Goal: Information Seeking & Learning: Obtain resource

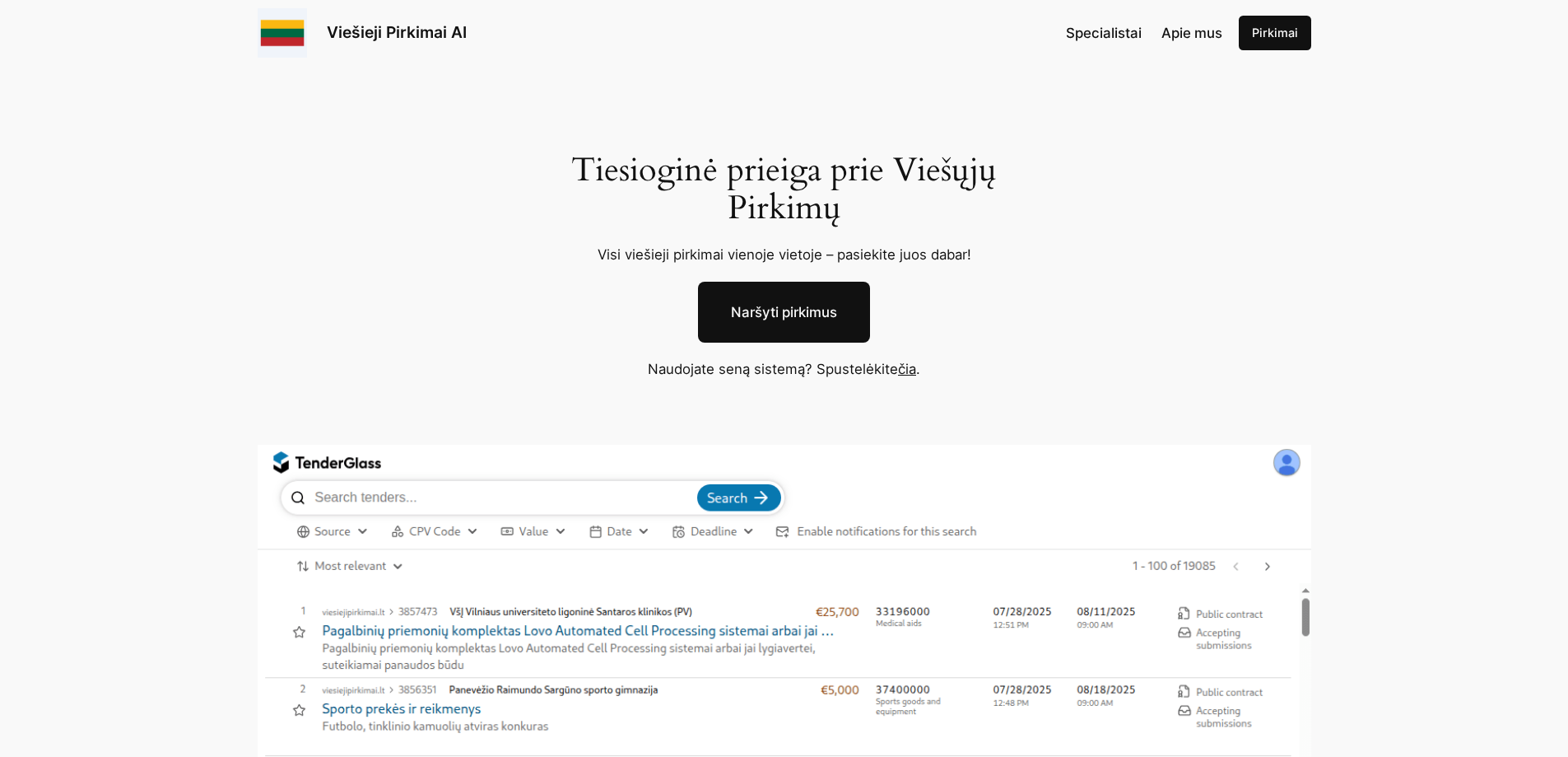
click at [1210, 38] on span "Apie mus" at bounding box center [1192, 32] width 61 height 16
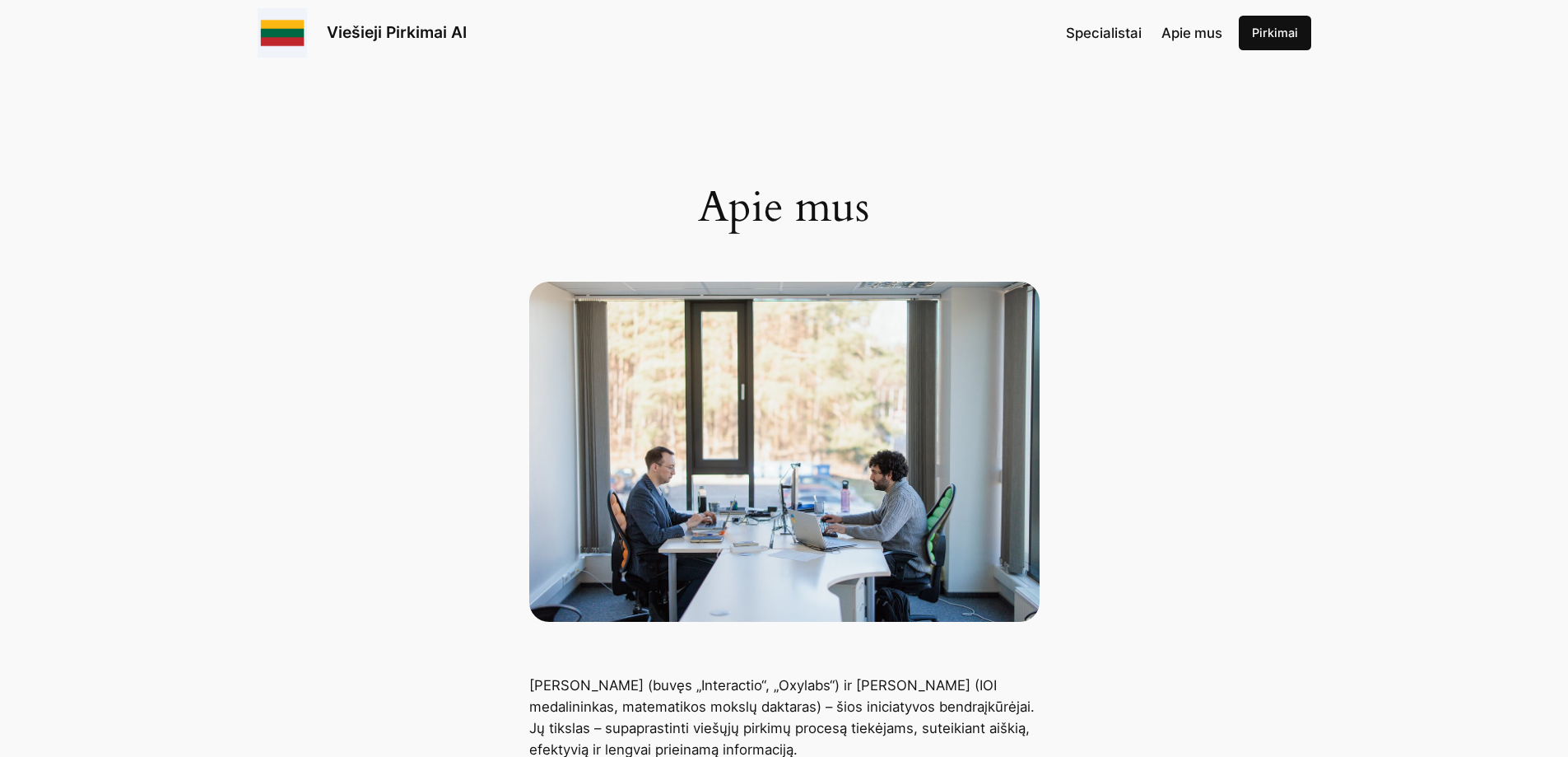
click at [346, 40] on link "Viešieji Pirkimai AI" at bounding box center [396, 31] width 140 height 20
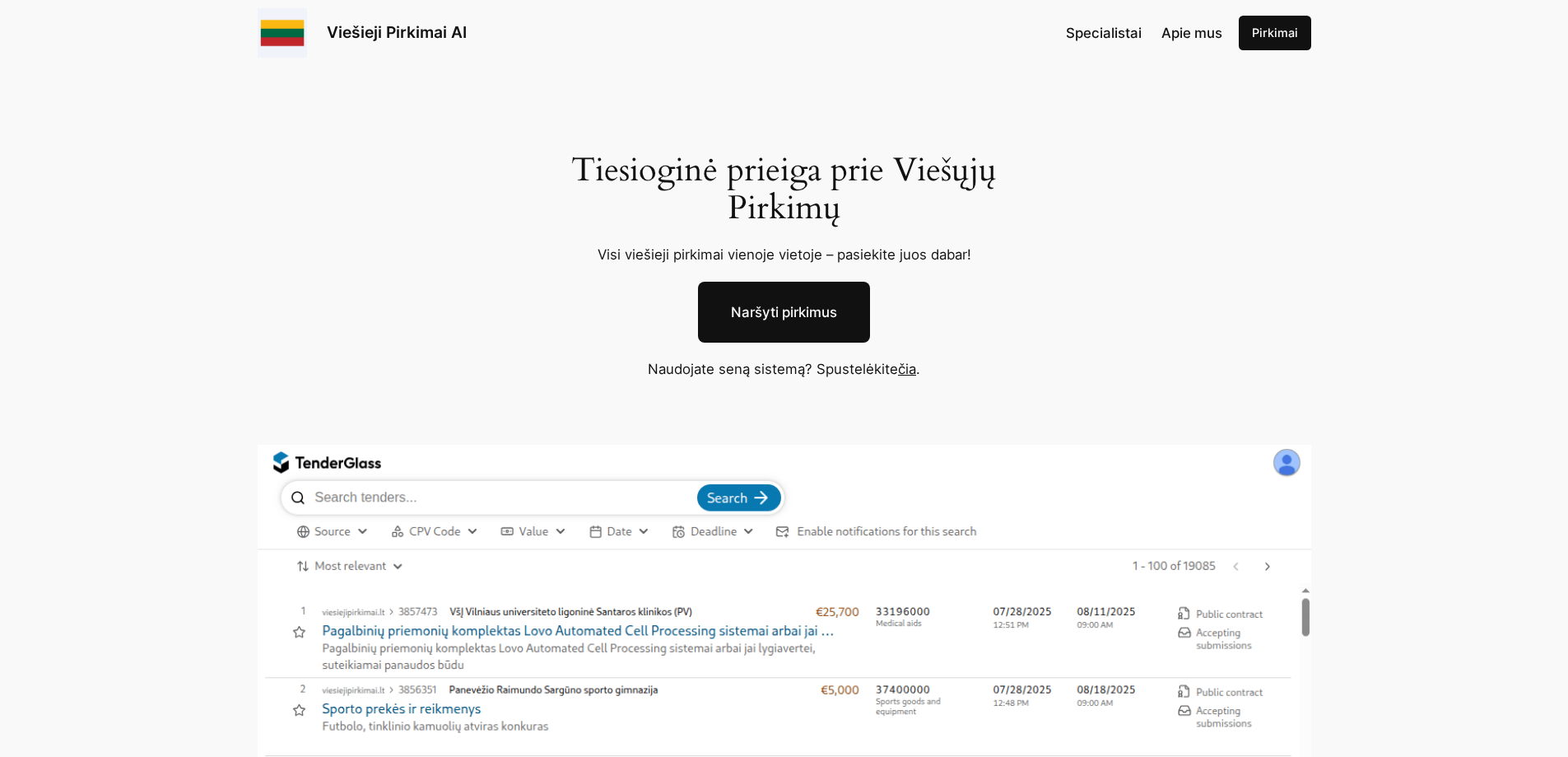
click at [916, 376] on link "čia" at bounding box center [907, 369] width 18 height 16
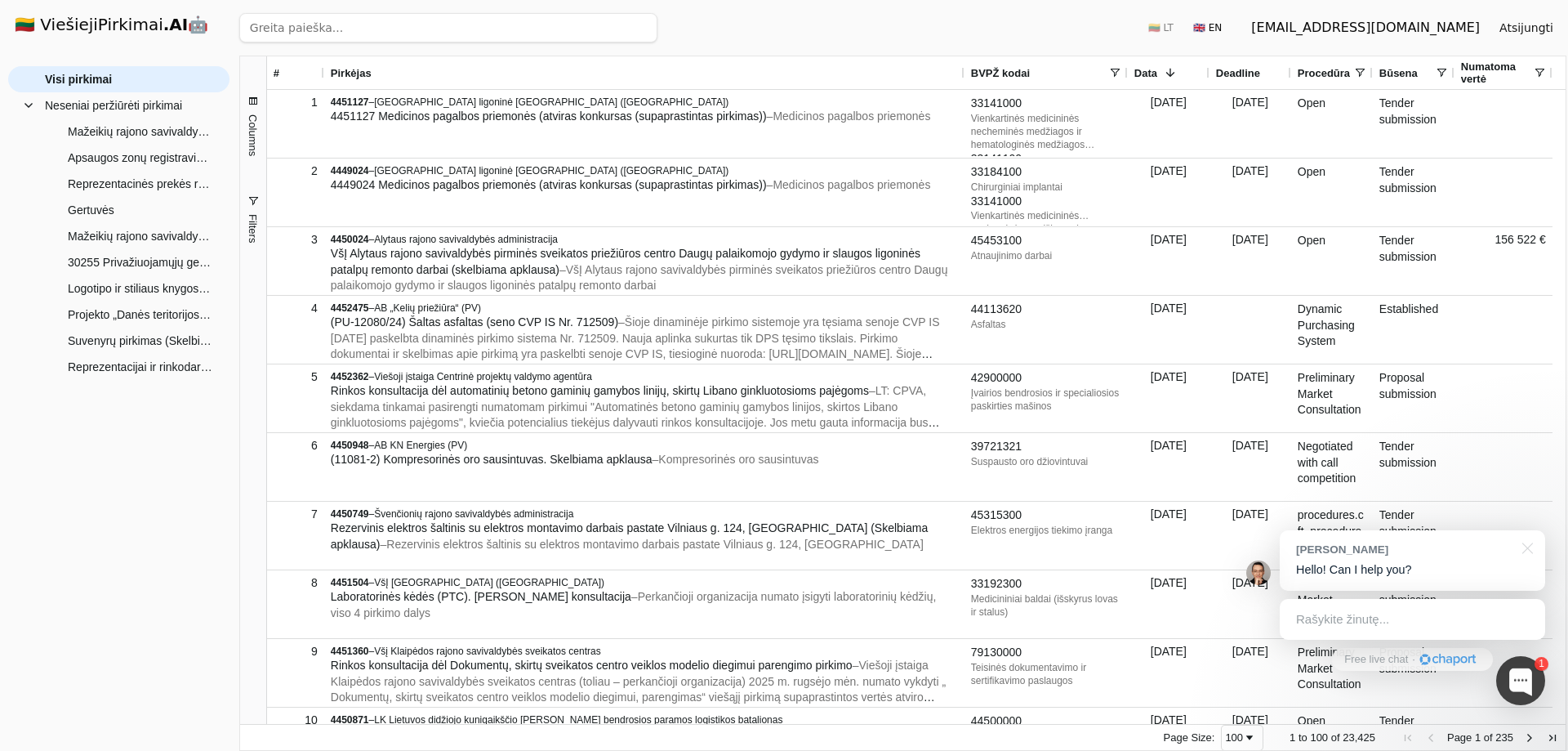
click at [334, 27] on input "search" at bounding box center [449, 27] width 418 height 29
paste input "39294100, 30199700, 22462000, 22470000, 22460000, 22458000, 79823000, 39294110"
type input "39294100, 30199700, 22462000, 22470000, 22460000, 22458000, 79823000, 39294110"
click button "Ieškoti" at bounding box center [626, 27] width 64 height 29
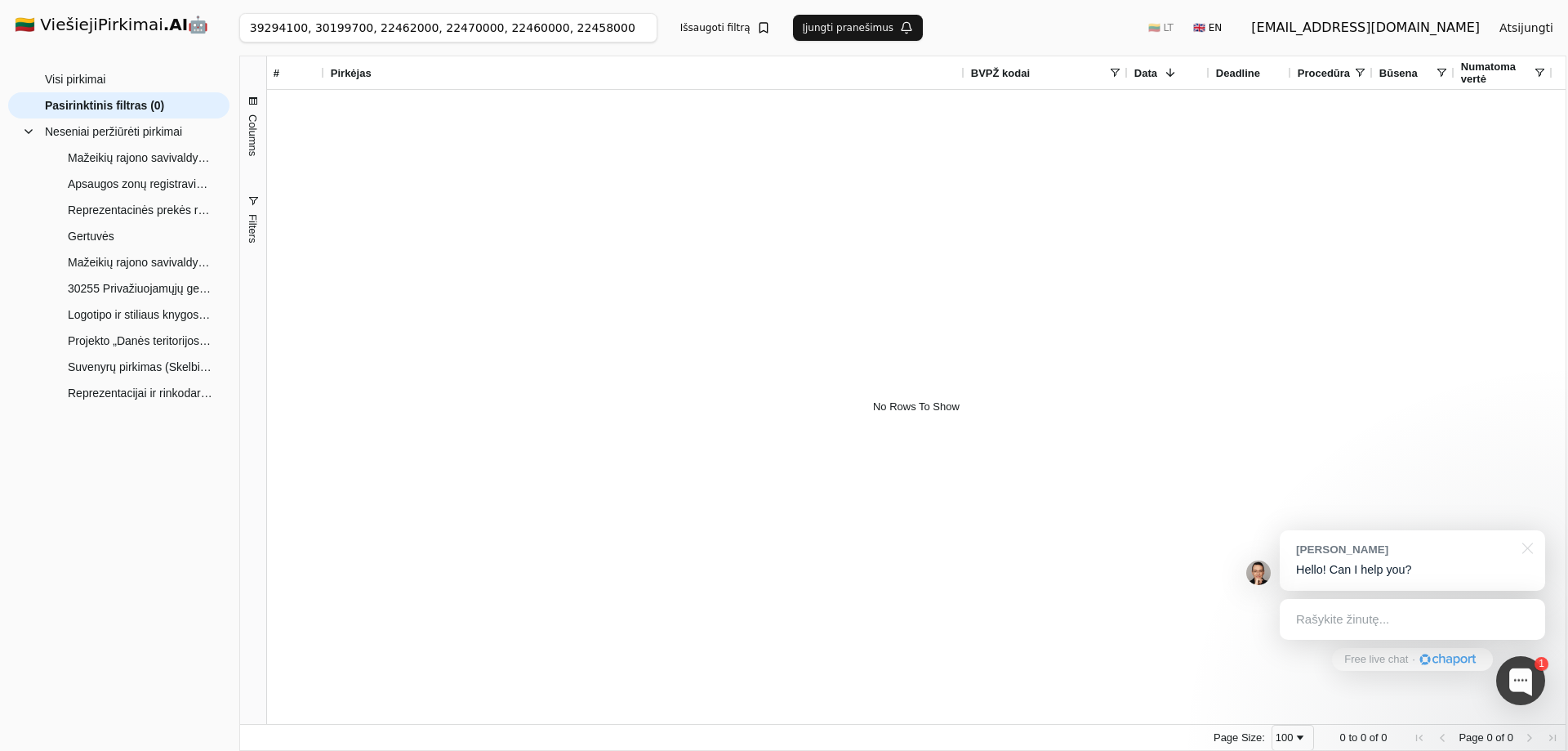
click at [1037, 68] on div "BVPŽ kodai" at bounding box center [1040, 73] width 138 height 33
click at [1119, 67] on span at bounding box center [1115, 73] width 13 height 13
drag, startPoint x: 1163, startPoint y: 107, endPoint x: 1300, endPoint y: 97, distance: 137.4
click at [1300, 97] on body "🇱🇹 ViešiejiPirkimai .AI 🤖 balciui@gmail.com Atsijungti Group Visi pirkimai Nese…" at bounding box center [784, 375] width 1568 height 751
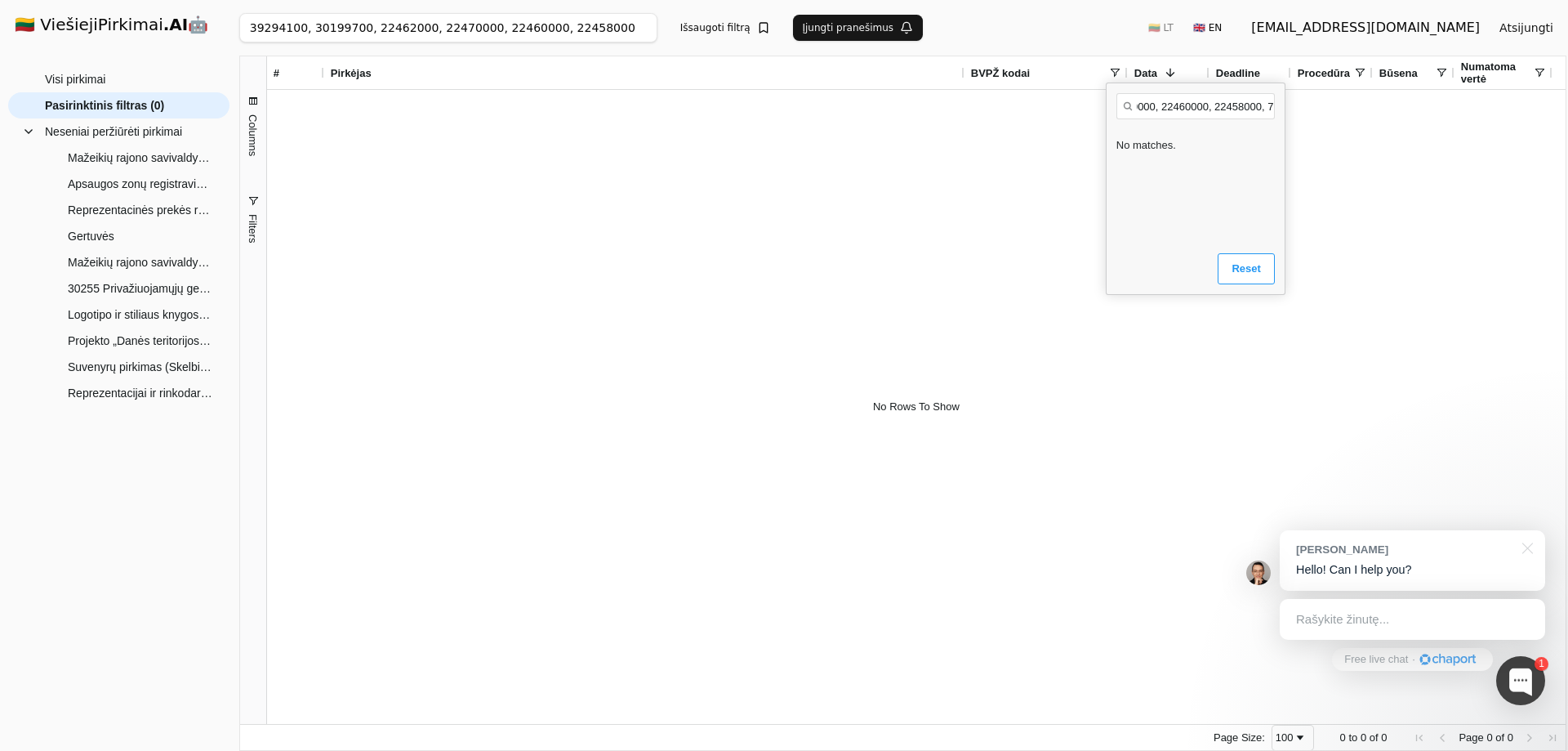
scroll to position [0, 192]
drag, startPoint x: 1154, startPoint y: 106, endPoint x: 1307, endPoint y: 95, distance: 153.4
click at [1307, 95] on body "🇱🇹 ViešiejiPirkimai .AI 🤖 balciui@gmail.com Atsijungti Group Visi pirkimai Nese…" at bounding box center [784, 375] width 1568 height 751
type input "3"
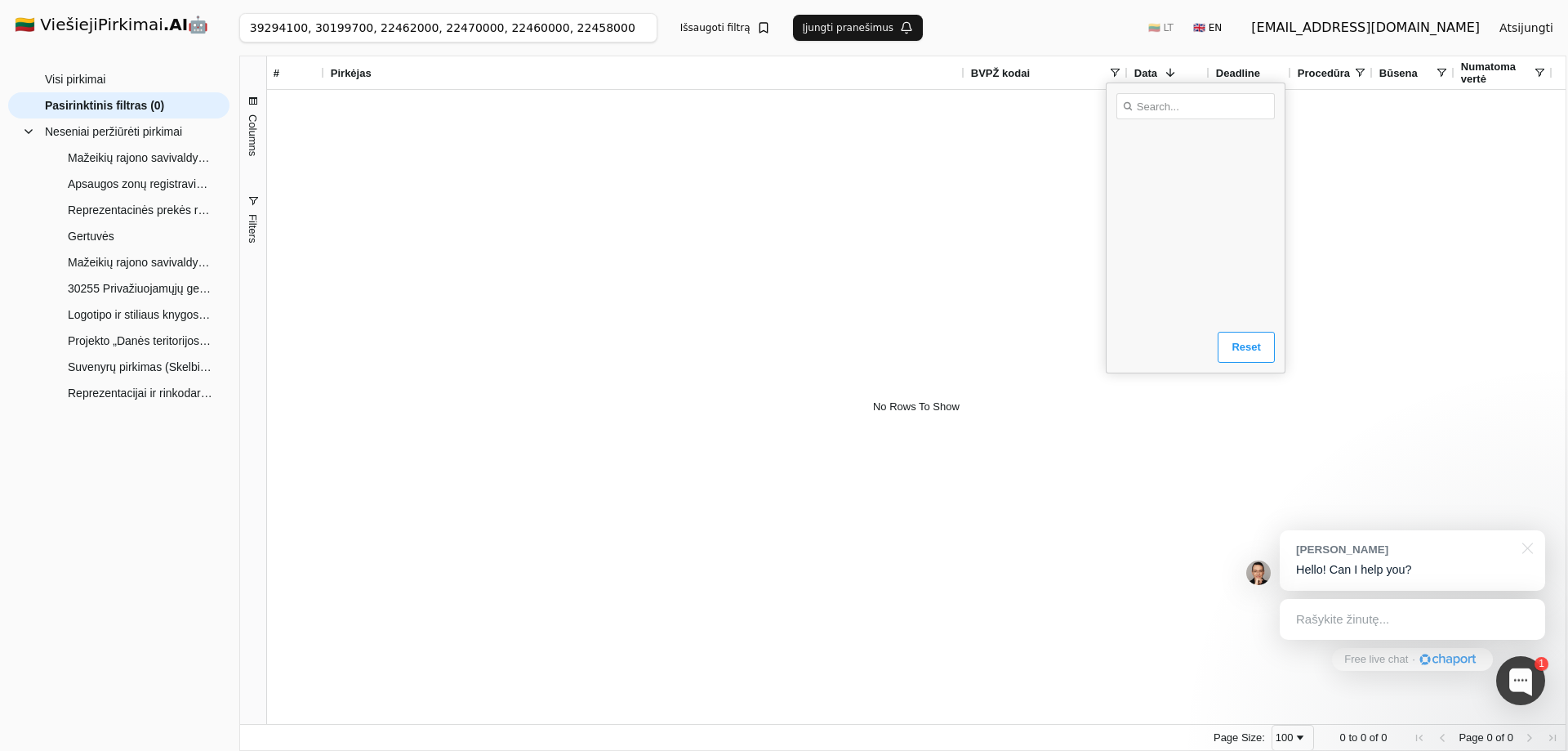
scroll to position [0, 0]
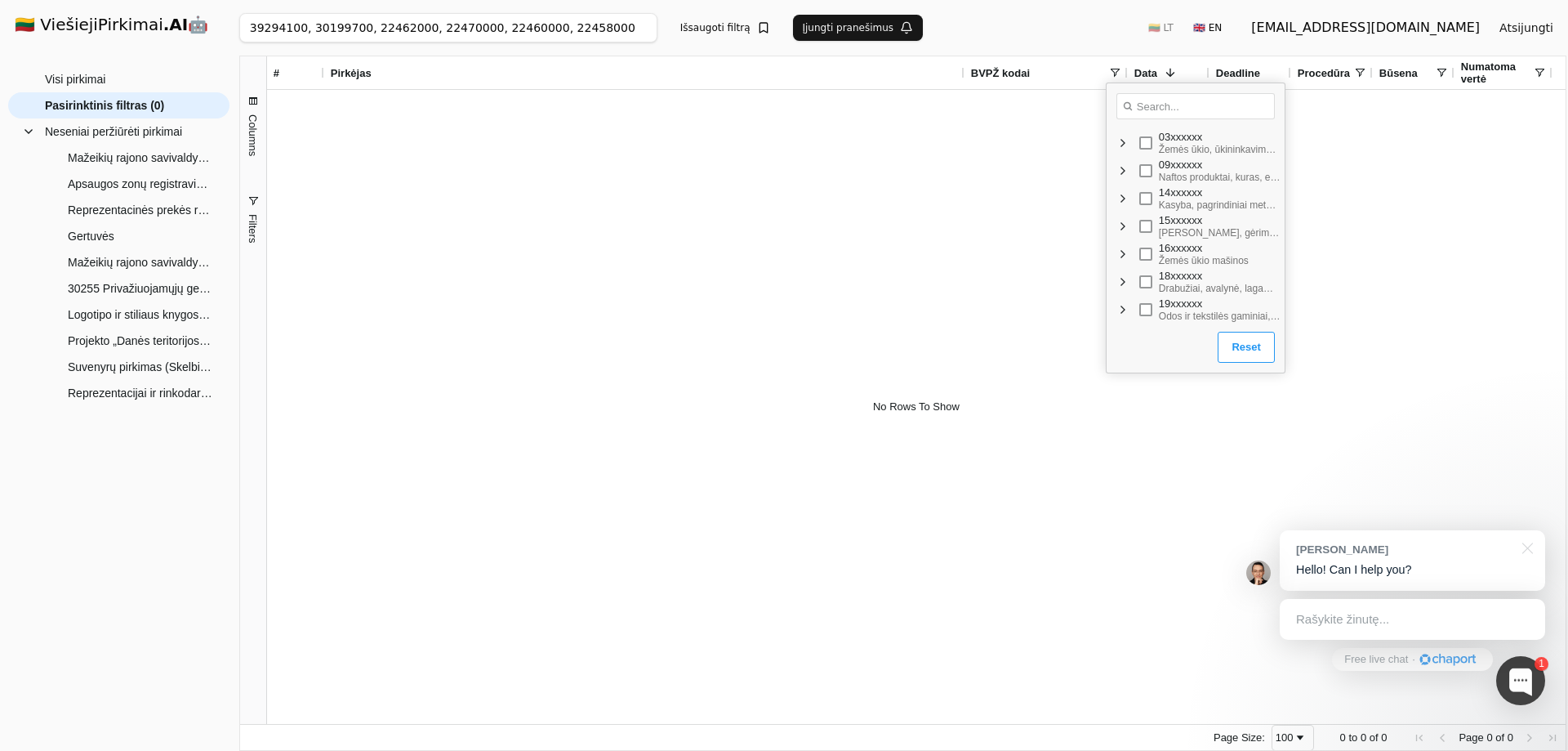
paste input "39294100"
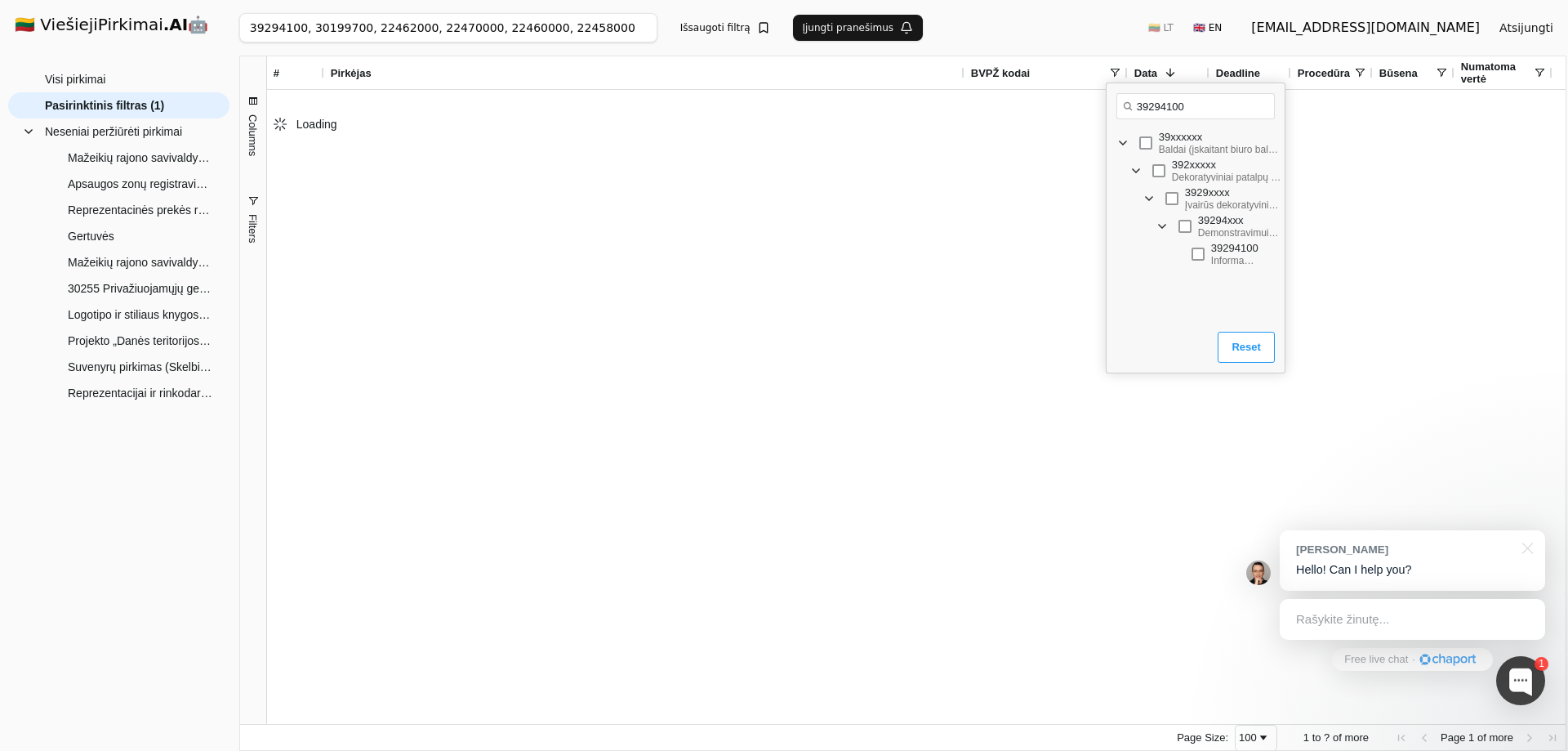
click at [1140, 169] on span "Filter List" at bounding box center [1136, 171] width 13 height 13
click at [1139, 168] on span "Filter List" at bounding box center [1136, 171] width 13 height 13
drag, startPoint x: 1194, startPoint y: 106, endPoint x: 1085, endPoint y: 104, distance: 109.0
click at [1099, 104] on body "🇱🇹 ViešiejiPirkimai .AI 🤖 balciui@gmail.com Atsijungti Group Visi pirkimai Nese…" at bounding box center [784, 375] width 1568 height 751
paste input "1"
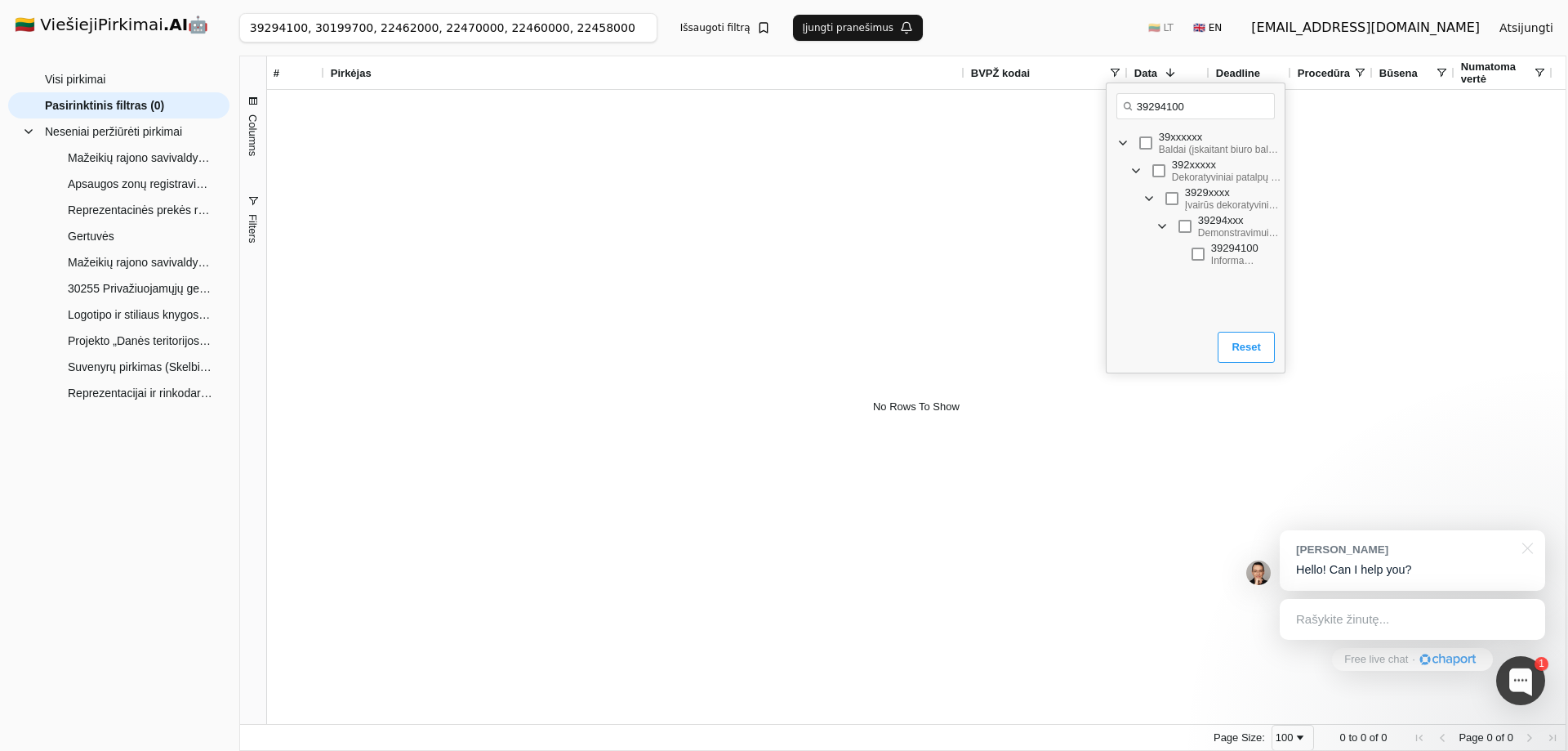
type input "39294110"
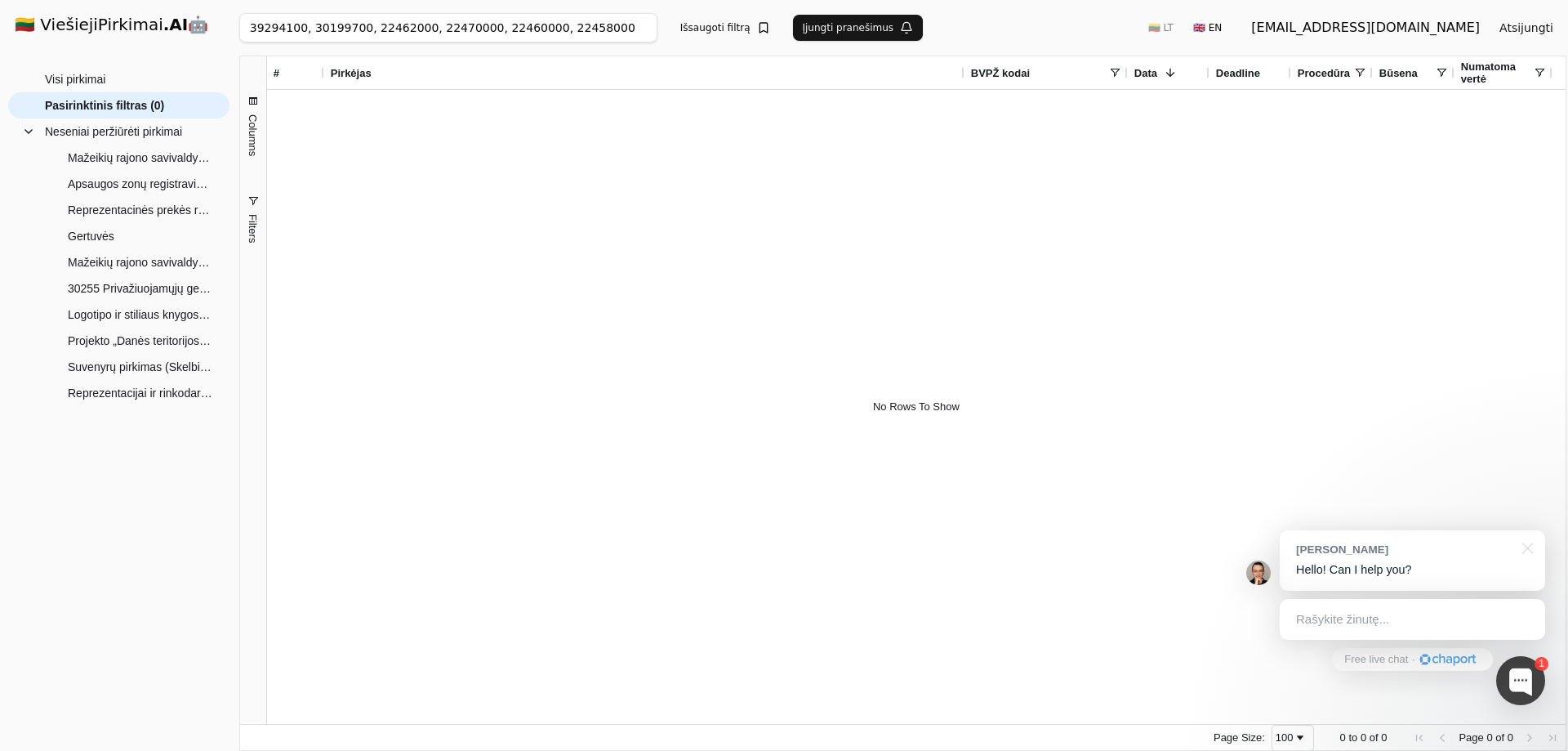
click at [1012, 76] on span "BVPŽ kodai" at bounding box center [1001, 73] width 58 height 12
click at [1026, 73] on span "BVPŽ kodai" at bounding box center [1001, 73] width 58 height 12
click at [1106, 76] on div "BVPŽ kodai" at bounding box center [1040, 73] width 138 height 33
click at [1118, 75] on span at bounding box center [1115, 73] width 13 height 13
click at [1190, 108] on input "39294110" at bounding box center [1196, 106] width 158 height 26
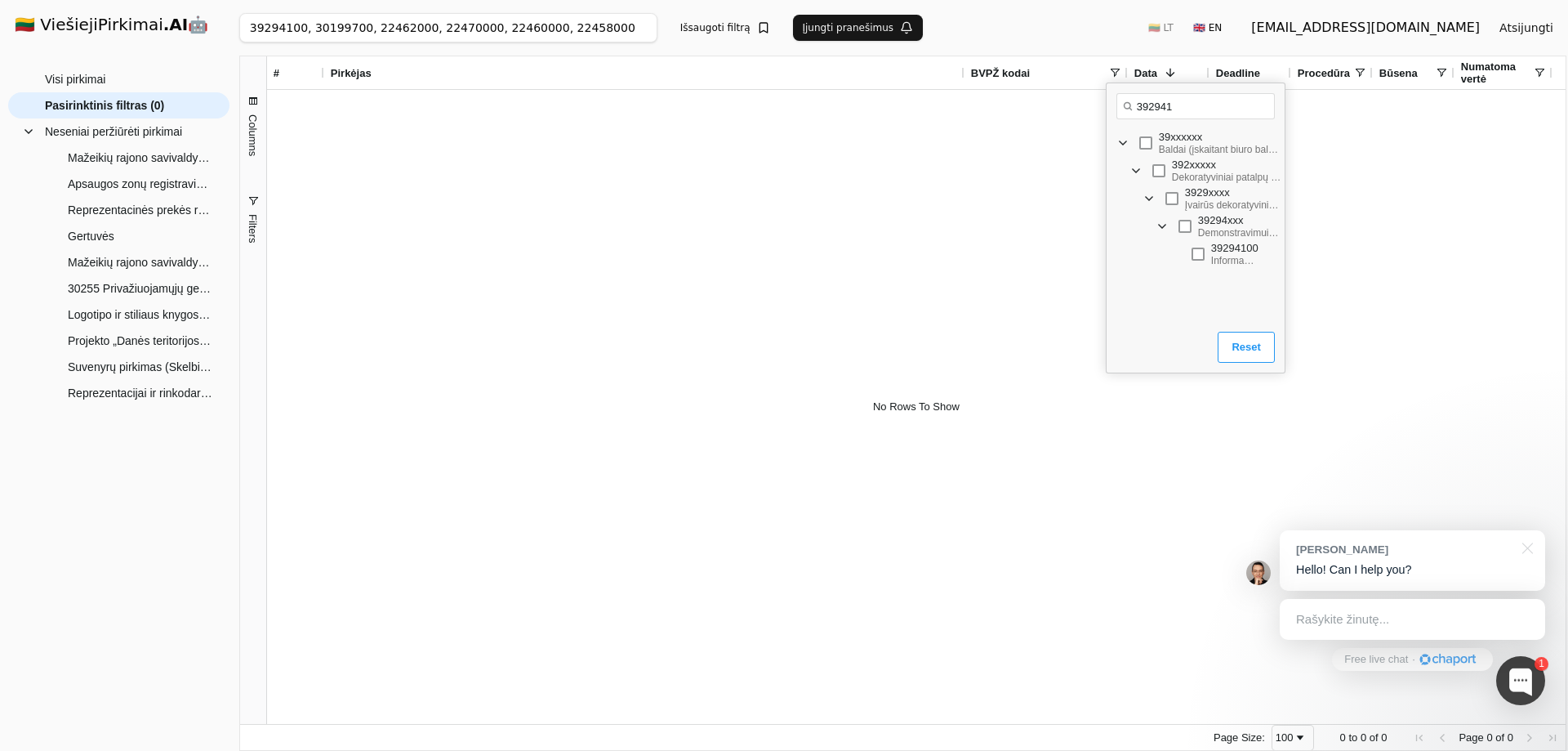
type input "39294"
click at [83, 21] on h1 "🇱🇹 ViešiejiPirkimai .AI 🤖" at bounding box center [119, 25] width 235 height 52
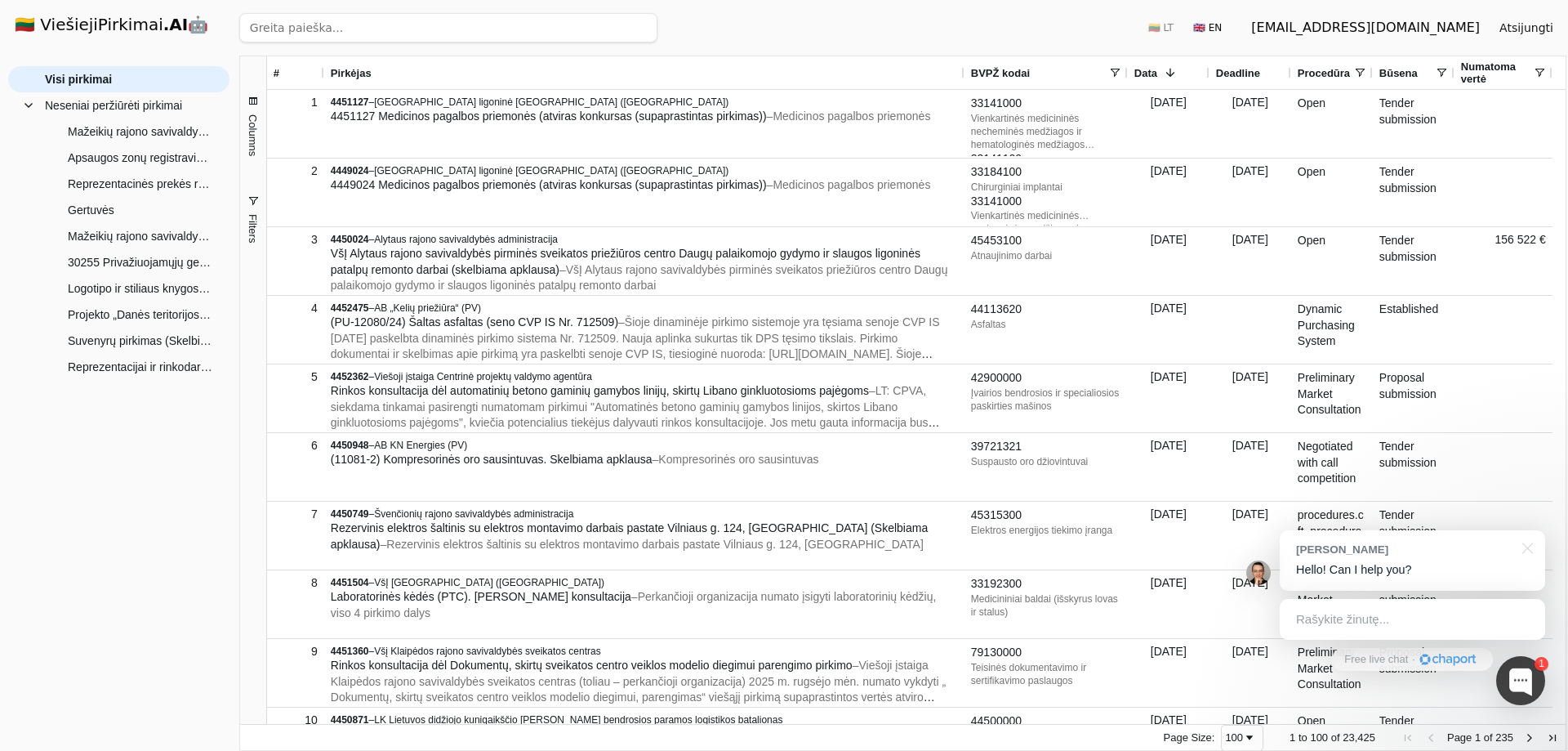
click at [333, 26] on input "search" at bounding box center [449, 27] width 418 height 29
click button "Ieškoti" at bounding box center [626, 27] width 64 height 29
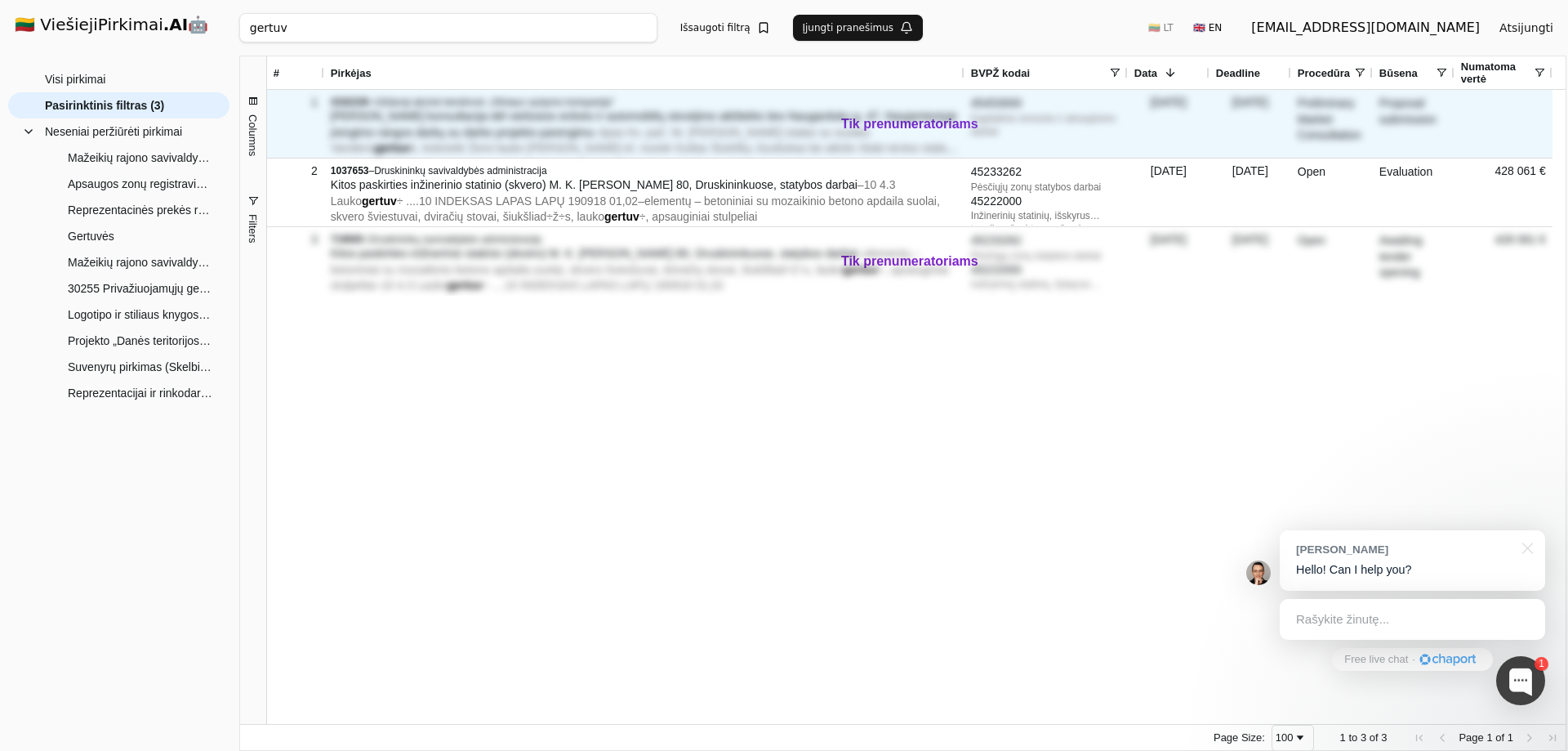
click at [375, 122] on span "Rinkos konsultacija dėl viešosios erdvės ir automobilių stovėjimo aikštelės tie…" at bounding box center [644, 123] width 627 height 29
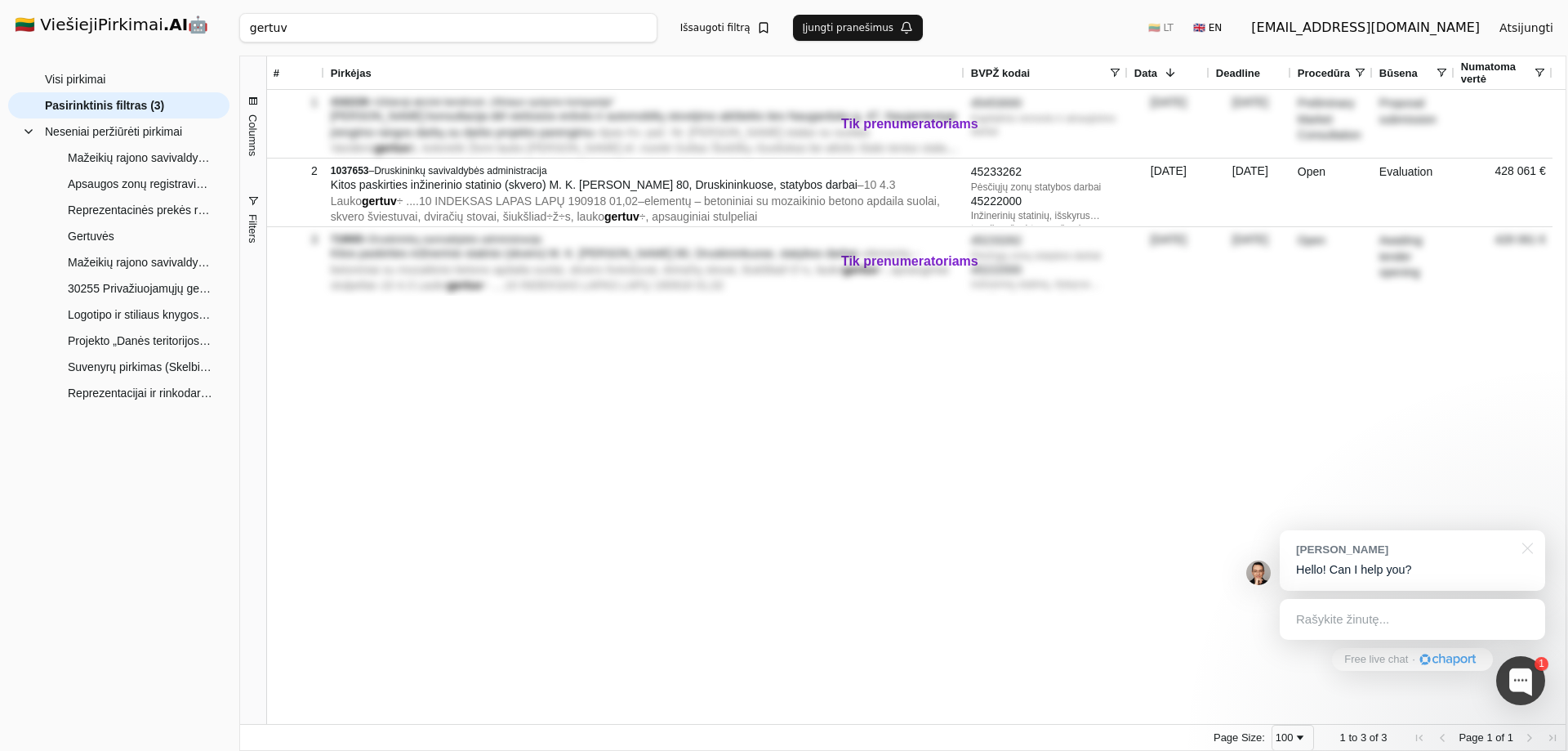
click at [329, 46] on div "gertuv Ieškoti Išsaugoti filtrą Įjungti pranešimus 🇱🇹 LT 🇬🇧 EN balciui@gmail.co…" at bounding box center [903, 27] width 1328 height 56
click at [332, 34] on input "gertuv" at bounding box center [449, 27] width 418 height 29
click at [629, 24] on button "Ieškoti" at bounding box center [626, 27] width 64 height 29
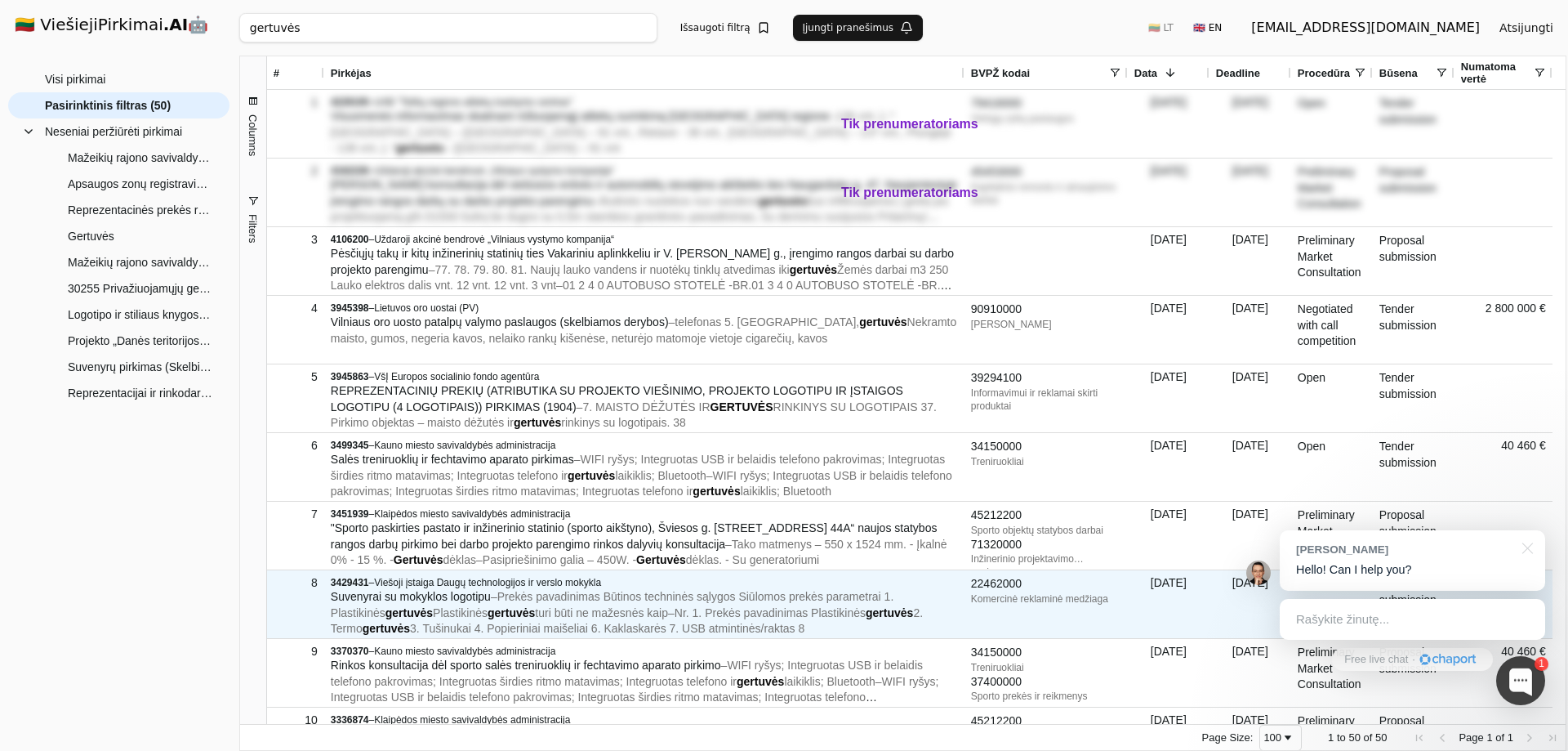
click at [539, 596] on span "Prekės pavadinimas Būtinos techninės sąlygos Siūlomos prekės parametrai 1. Plas…" at bounding box center [612, 604] width 563 height 29
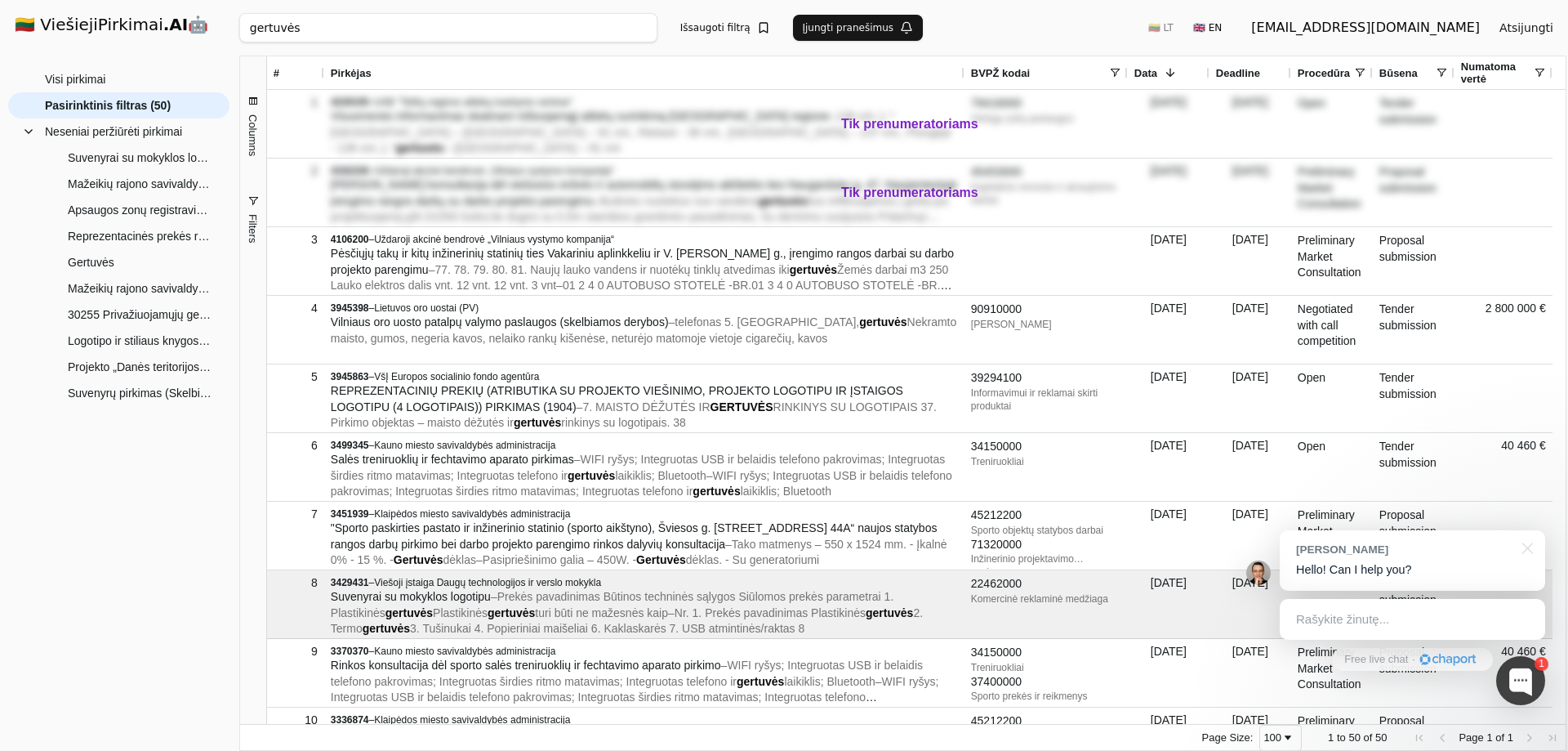
drag, startPoint x: 314, startPoint y: 36, endPoint x: 162, endPoint y: 11, distance: 154.0
click at [175, 16] on div "🇱🇹 ViešiejiPirkimai .AI 🤖 balciui@gmail.com Atsijungti Group Visi pirkimai Nese…" at bounding box center [784, 375] width 1568 height 751
click button "Ieškoti" at bounding box center [626, 27] width 64 height 29
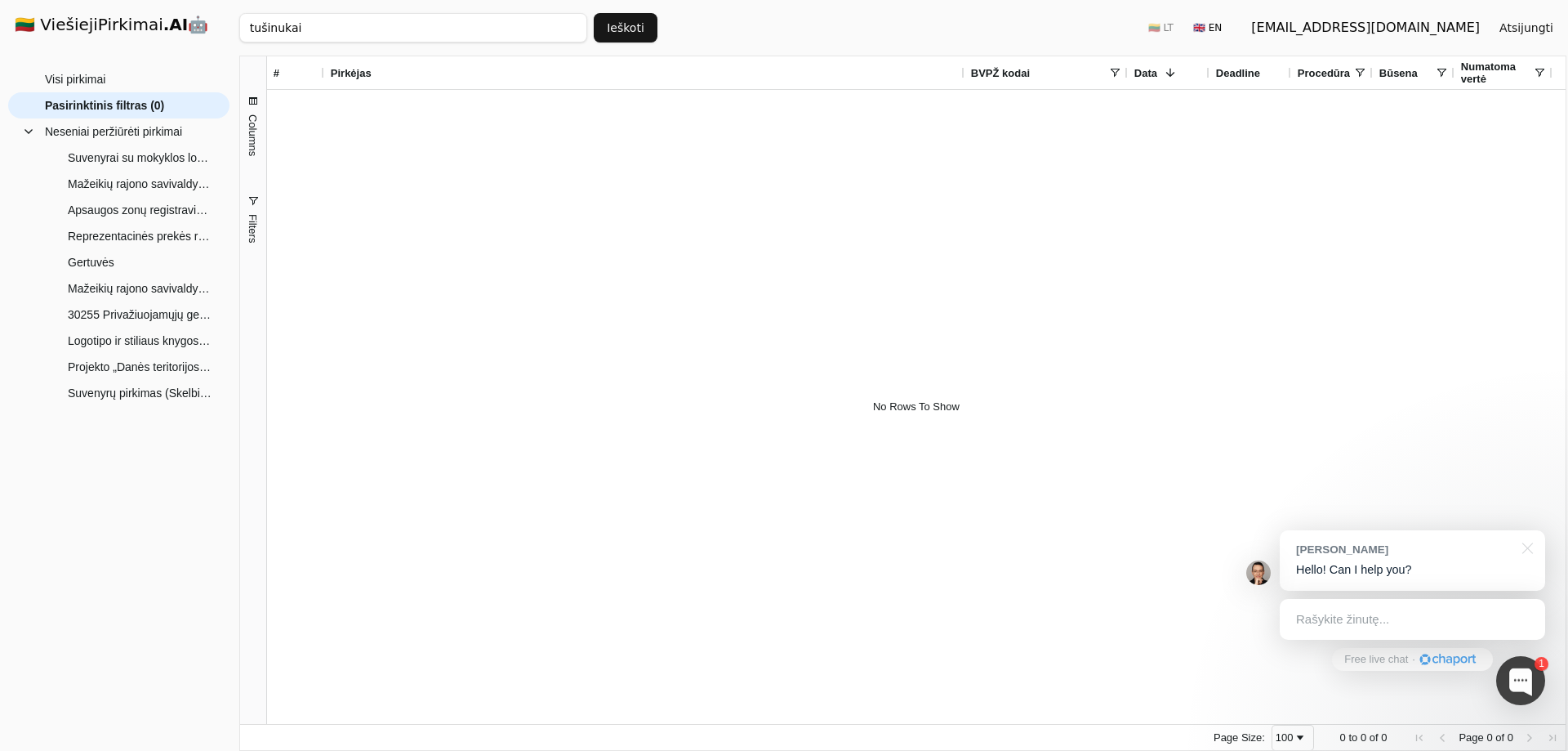
click button "Ieškoti" at bounding box center [626, 27] width 64 height 29
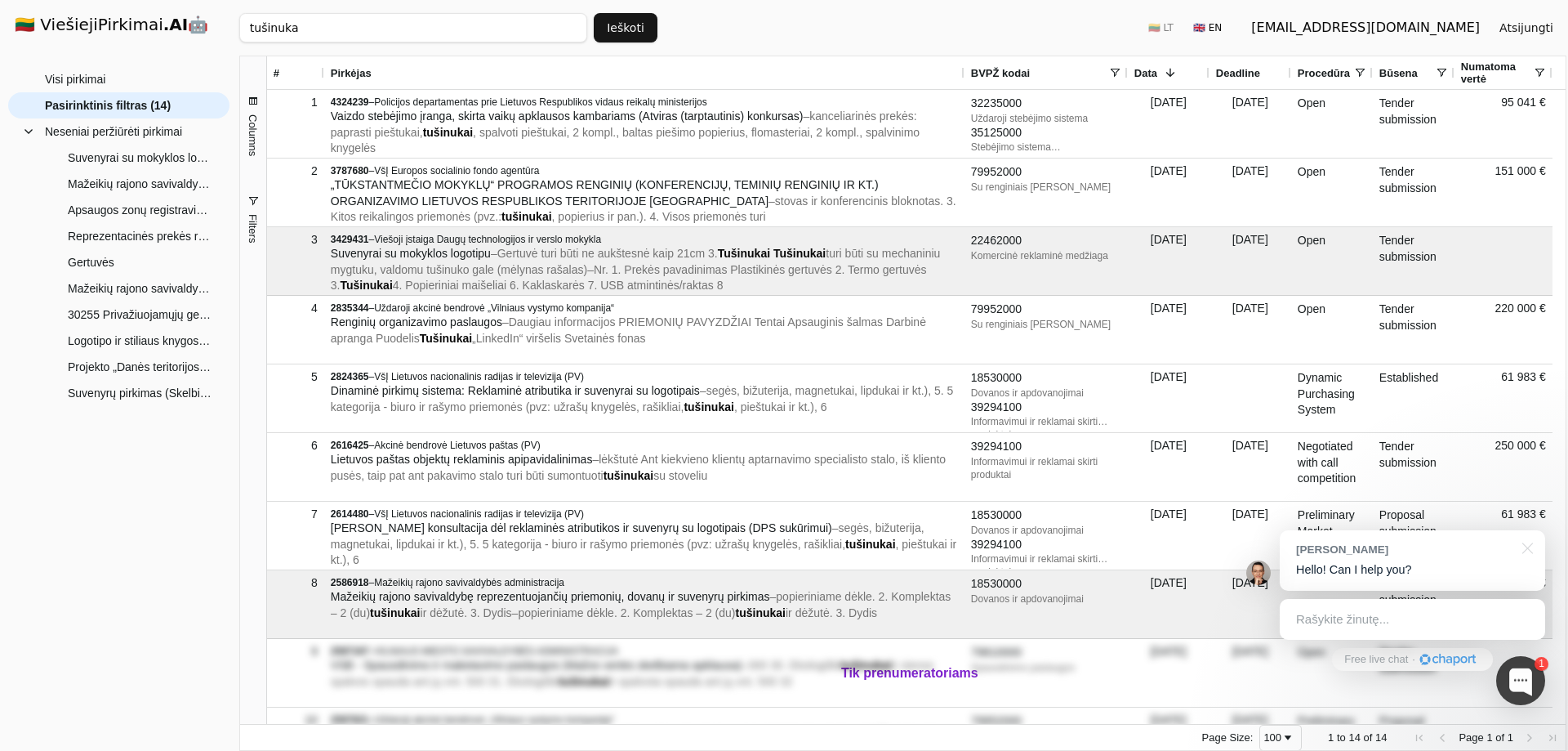
drag, startPoint x: 318, startPoint y: 33, endPoint x: 163, endPoint y: 40, distance: 155.2
click at [168, 40] on div "🇱🇹 ViešiejiPirkimai .AI 🤖 balciui@gmail.com Atsijungti Group Visi pirkimai Nese…" at bounding box center [784, 375] width 1568 height 751
click button "Ieškoti" at bounding box center [626, 27] width 64 height 29
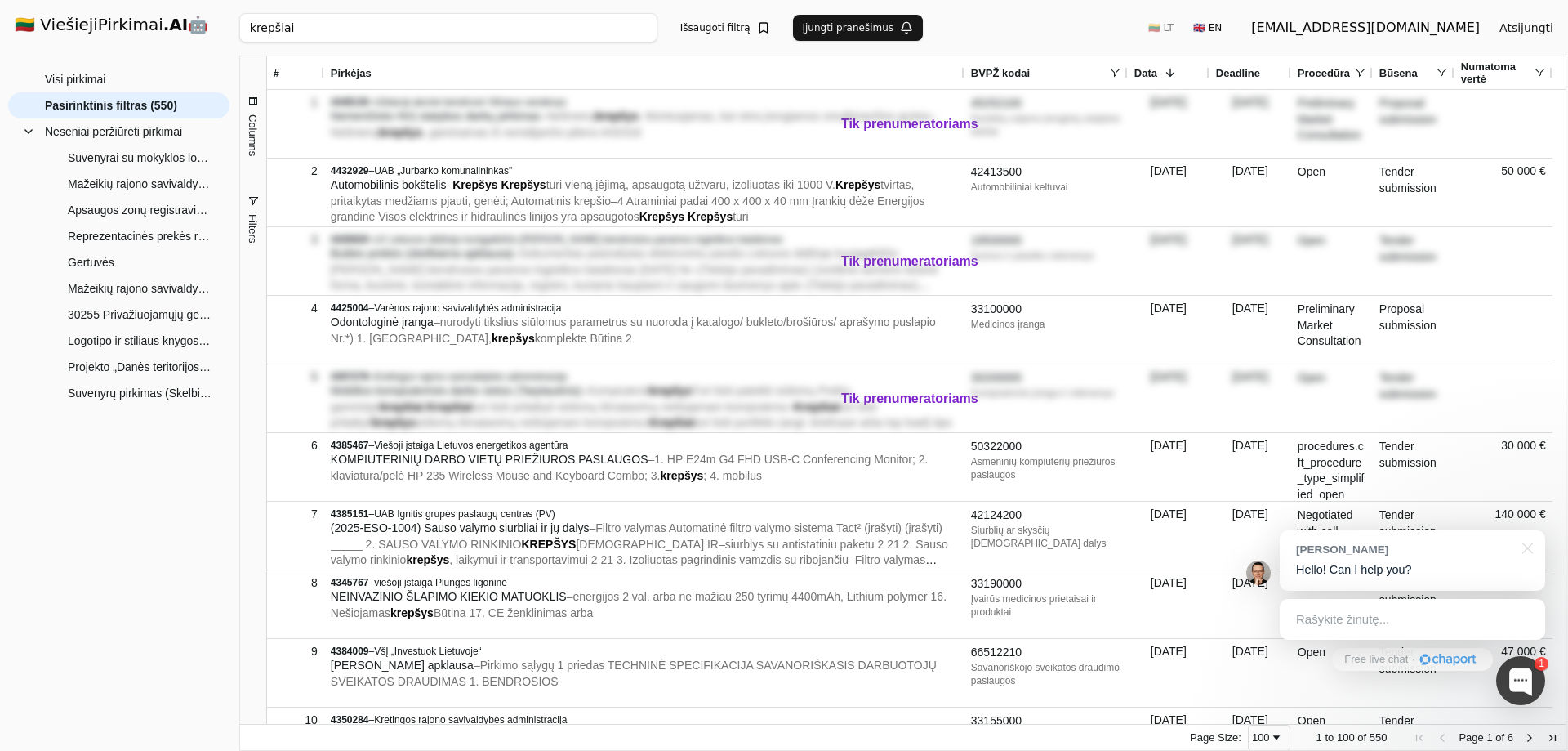
drag, startPoint x: 294, startPoint y: 24, endPoint x: 135, endPoint y: 22, distance: 159.0
click at [137, 22] on div "🇱🇹 ViešiejiPirkimai .AI 🤖 balciui@gmail.com Atsijungti Group Visi pirkimai Nese…" at bounding box center [784, 375] width 1568 height 751
click button "Ieškoti" at bounding box center [626, 27] width 64 height 29
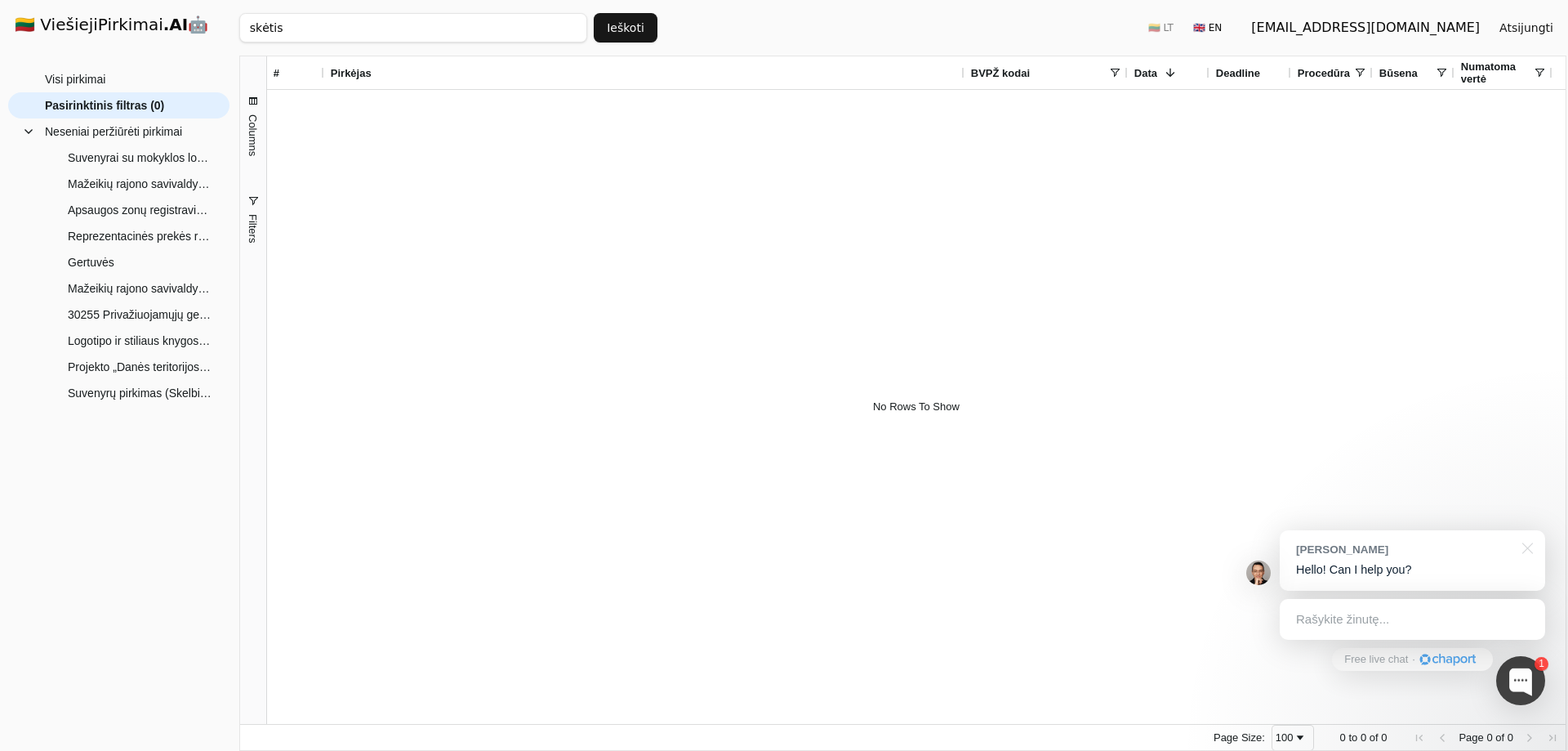
type input "skėtis"
click button "Ieškoti" at bounding box center [626, 27] width 64 height 29
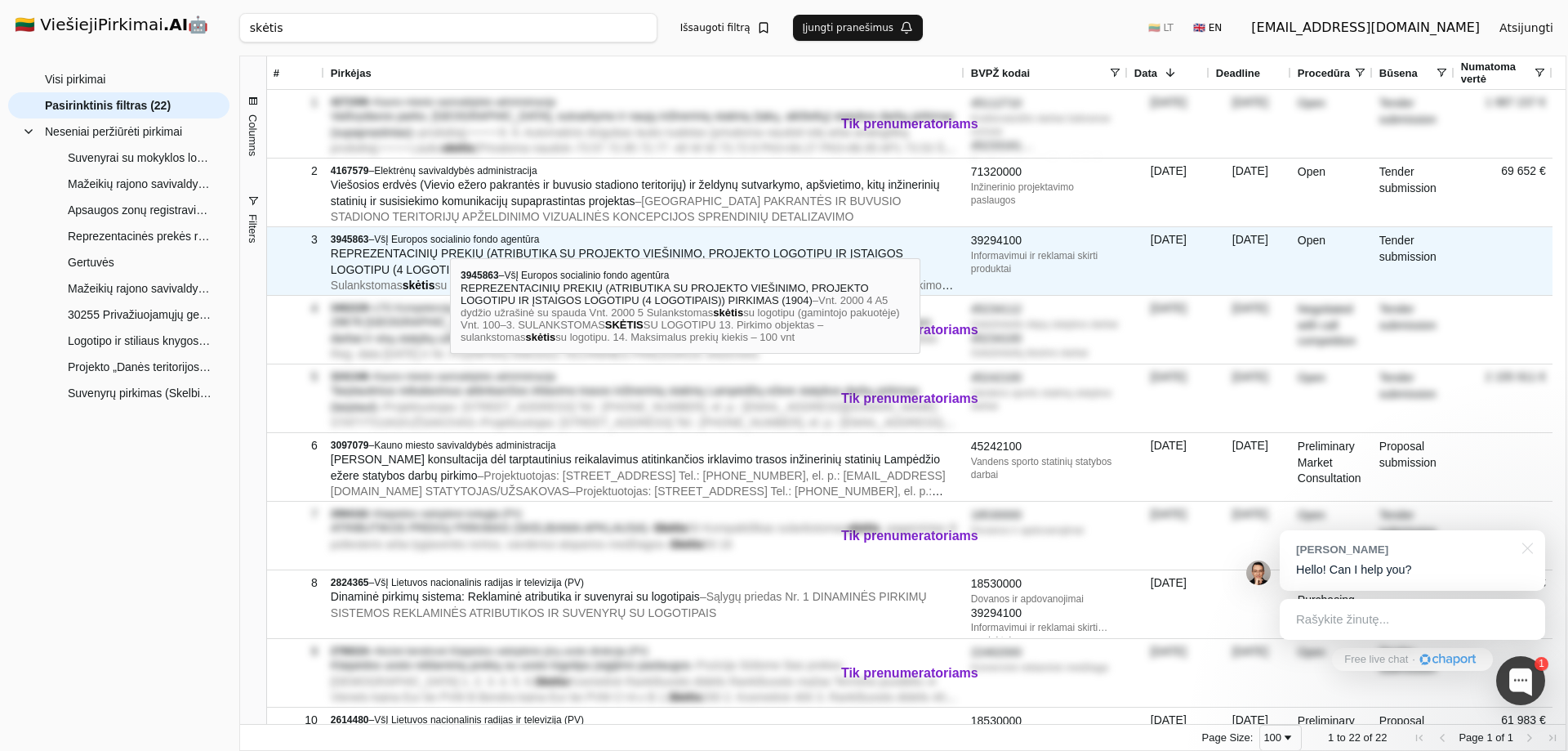
click at [451, 245] on span "VšĮ Europos socialinio fondo agentūra" at bounding box center [456, 239] width 165 height 11
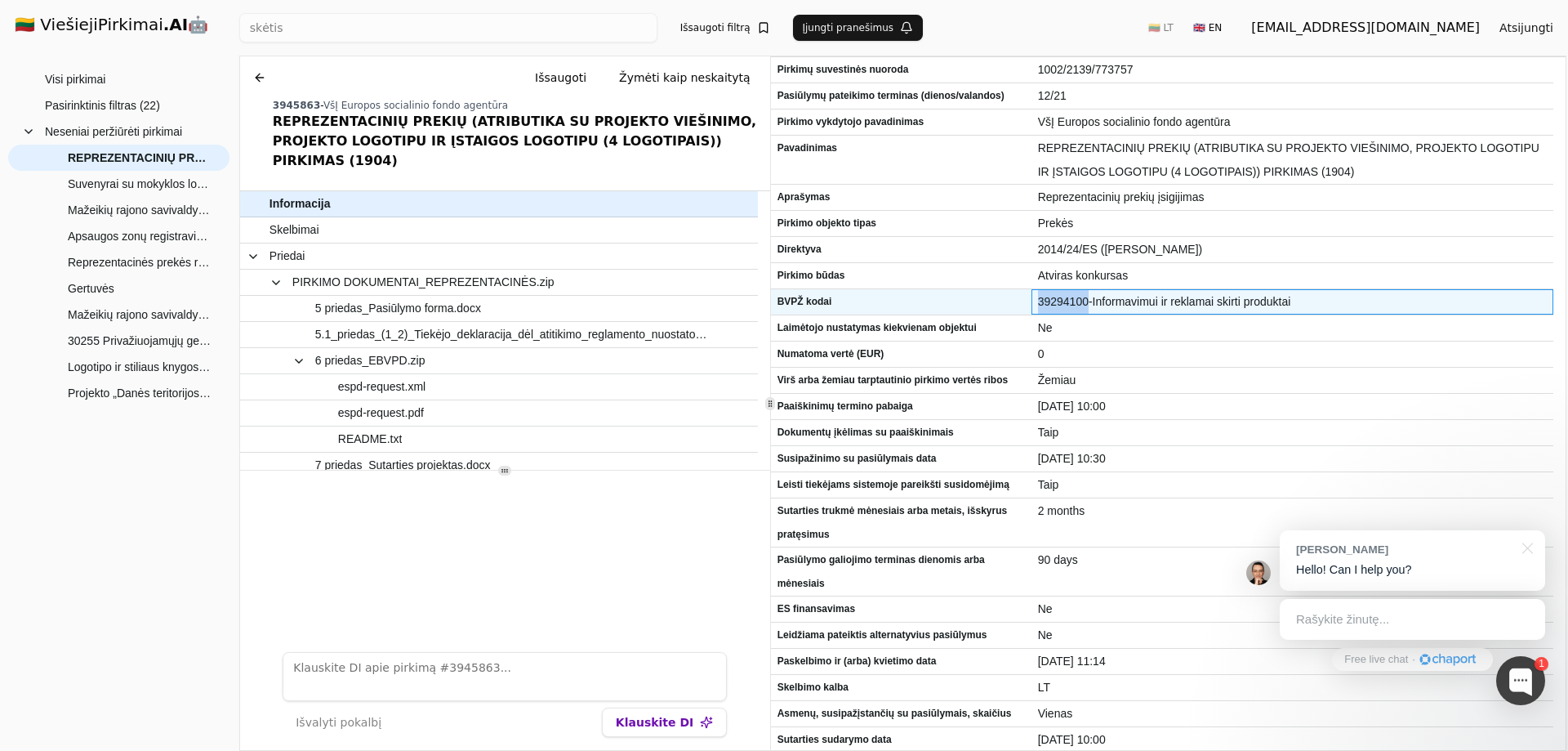
drag, startPoint x: 1054, startPoint y: 303, endPoint x: 1087, endPoint y: 304, distance: 33.0
click at [1087, 304] on span "39294100-Informavimui ir reklamai skirti produktai" at bounding box center [1293, 302] width 509 height 24
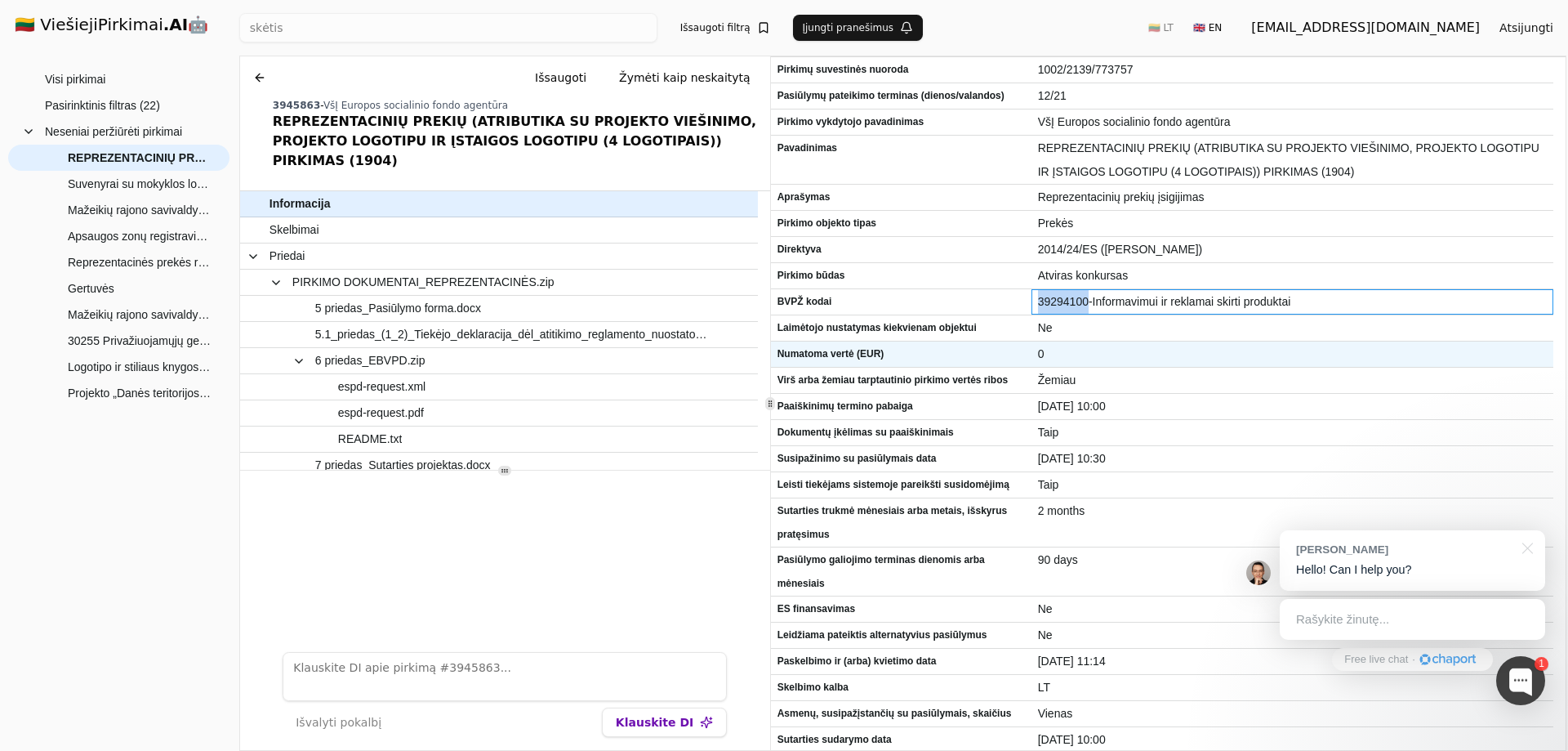
copy span "39294100"
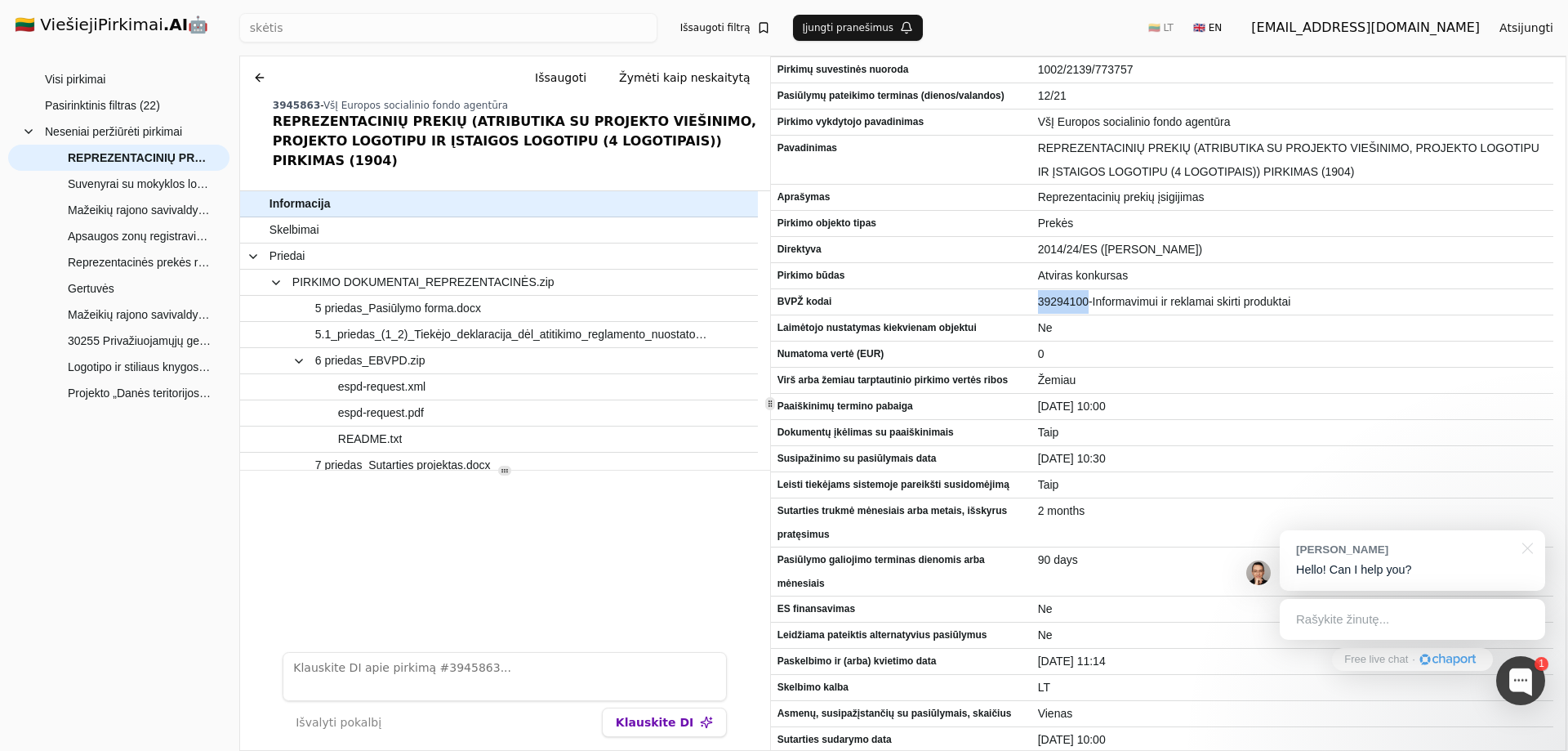
click at [107, 23] on h1 "🇱🇹 ViešiejiPirkimai .AI 🤖" at bounding box center [119, 25] width 235 height 52
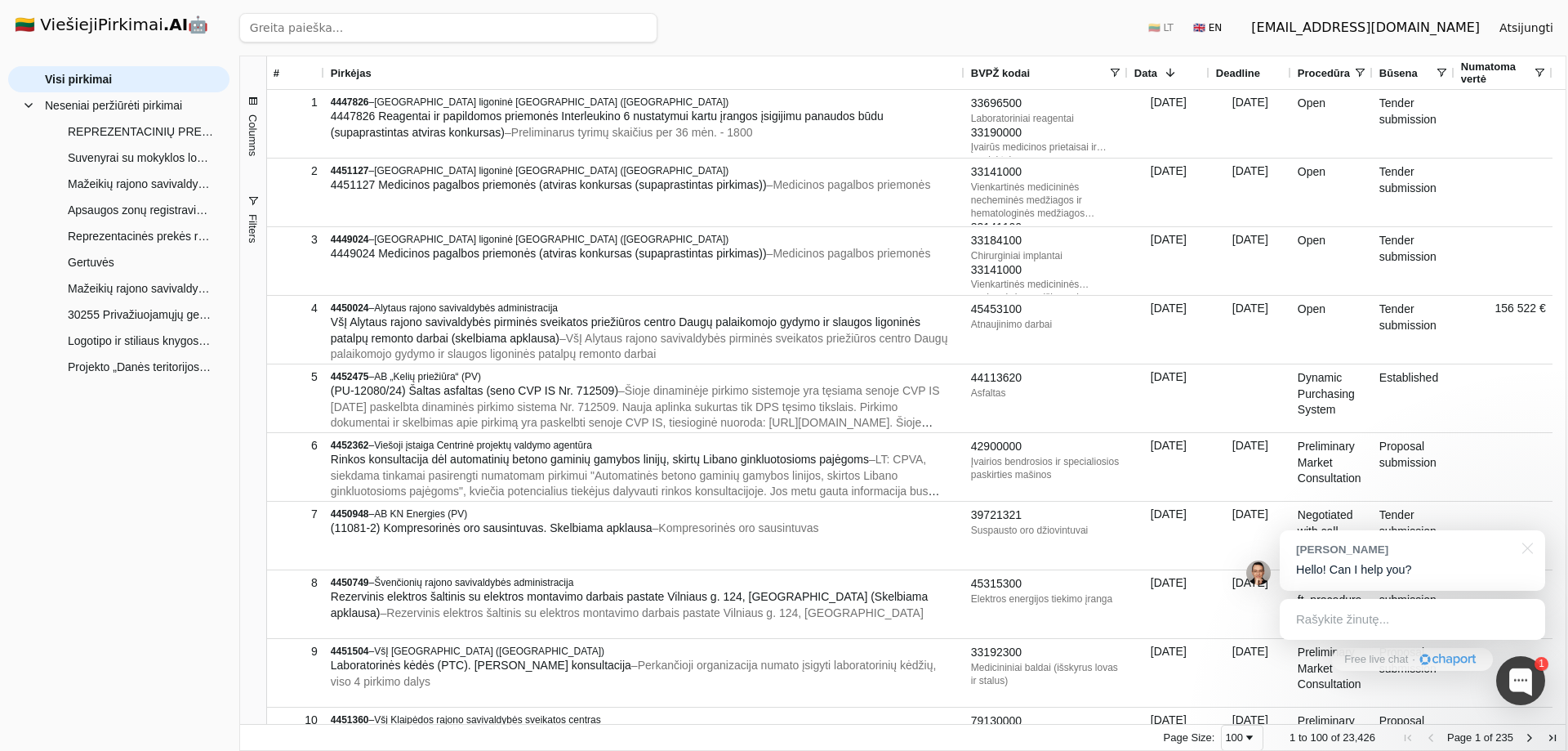
click at [1027, 78] on span "BVPŽ kodai" at bounding box center [1001, 73] width 58 height 12
click at [1113, 71] on span at bounding box center [1115, 73] width 13 height 13
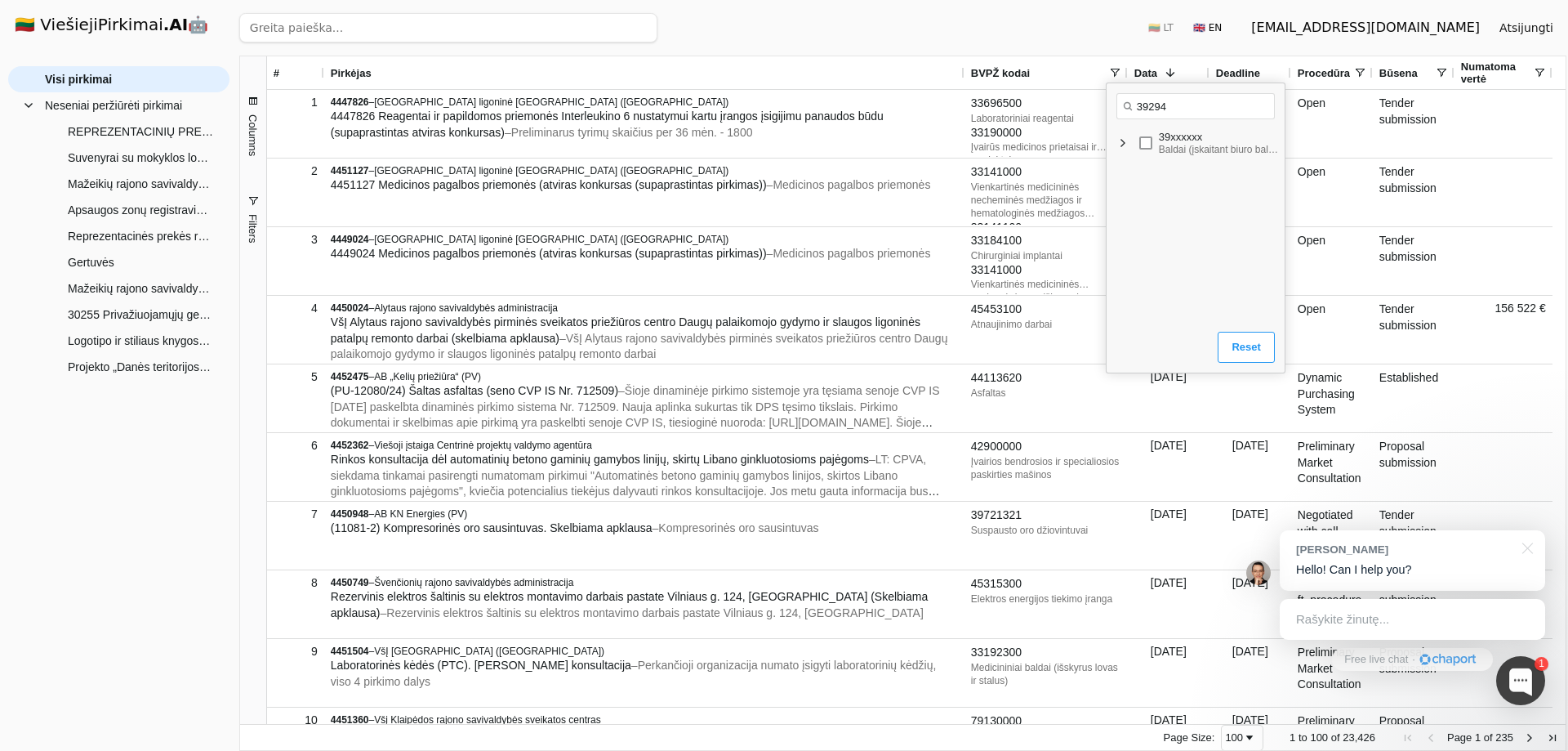
drag, startPoint x: 1178, startPoint y: 107, endPoint x: 832, endPoint y: 56, distance: 349.7
click at [828, 56] on body "🇱🇹 ViešiejiPirkimai .AI 🤖 balciui@gmail.com Atsijungti Group Visi pirkimai Nese…" at bounding box center [784, 375] width 1568 height 751
type input "39294100"
click at [1226, 247] on div "39294100" at bounding box center [1245, 248] width 67 height 12
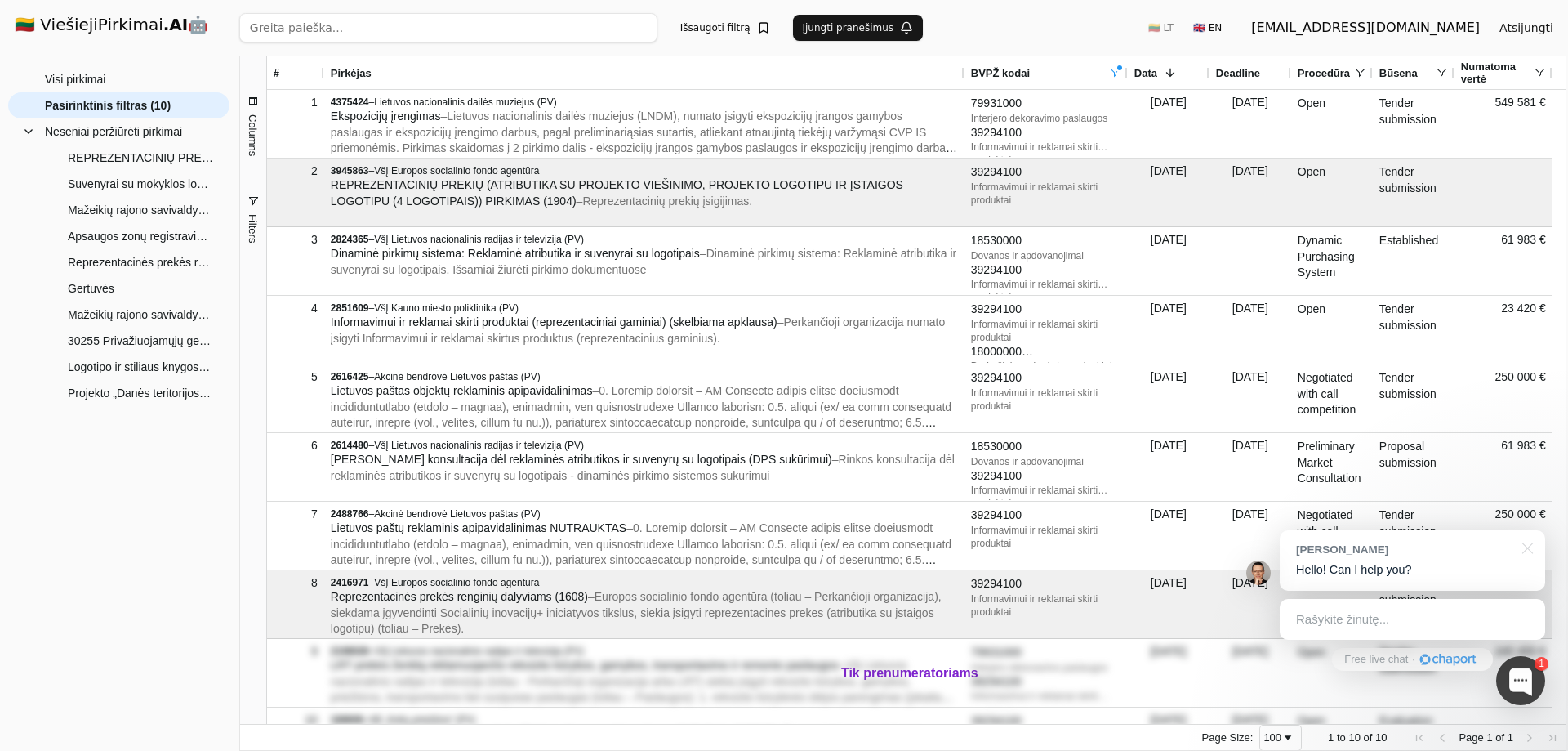
click at [728, 59] on div "Pirkėjas" at bounding box center [645, 73] width 628 height 33
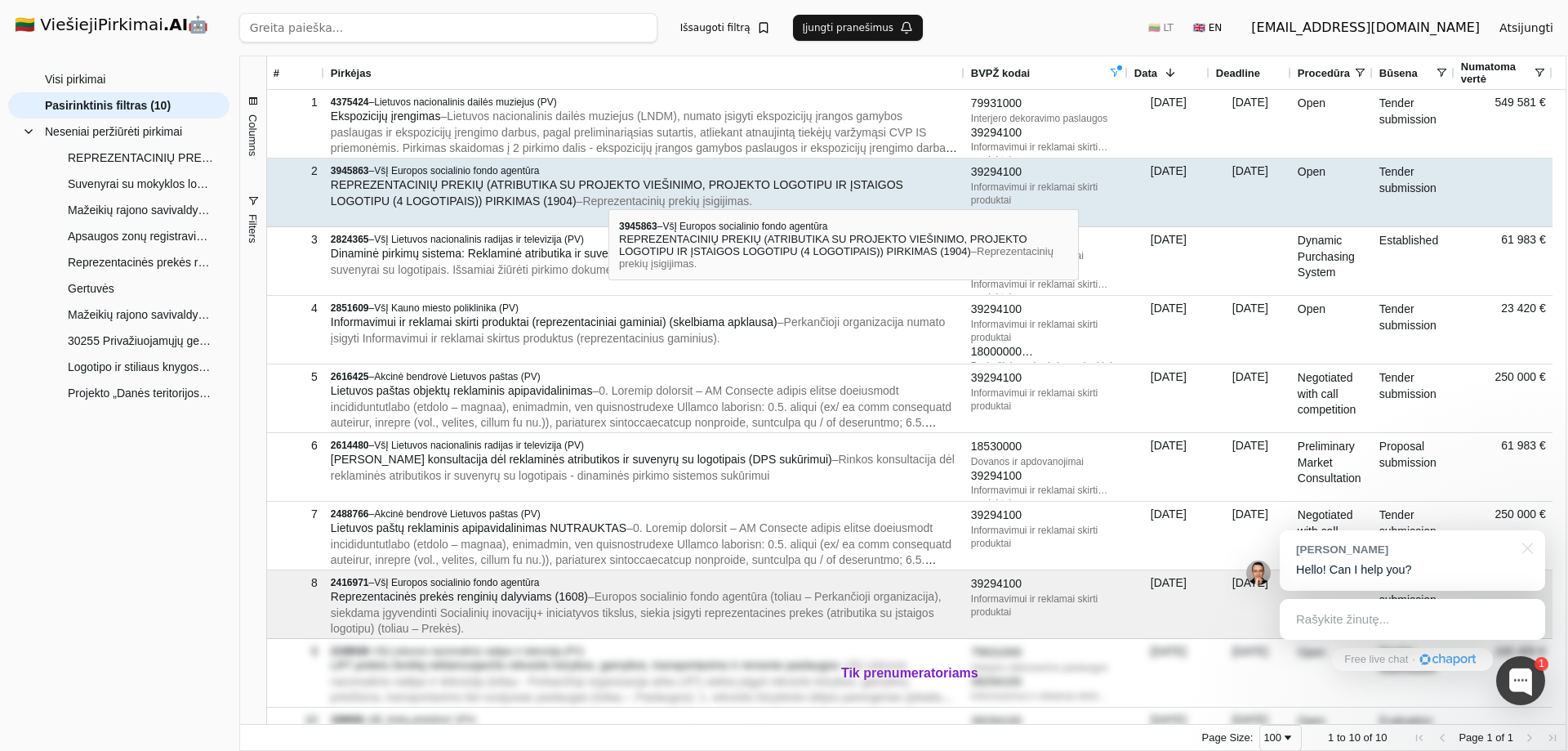
click at [609, 195] on span "– Reprezentacinių prekių įsigijimas." at bounding box center [664, 201] width 176 height 13
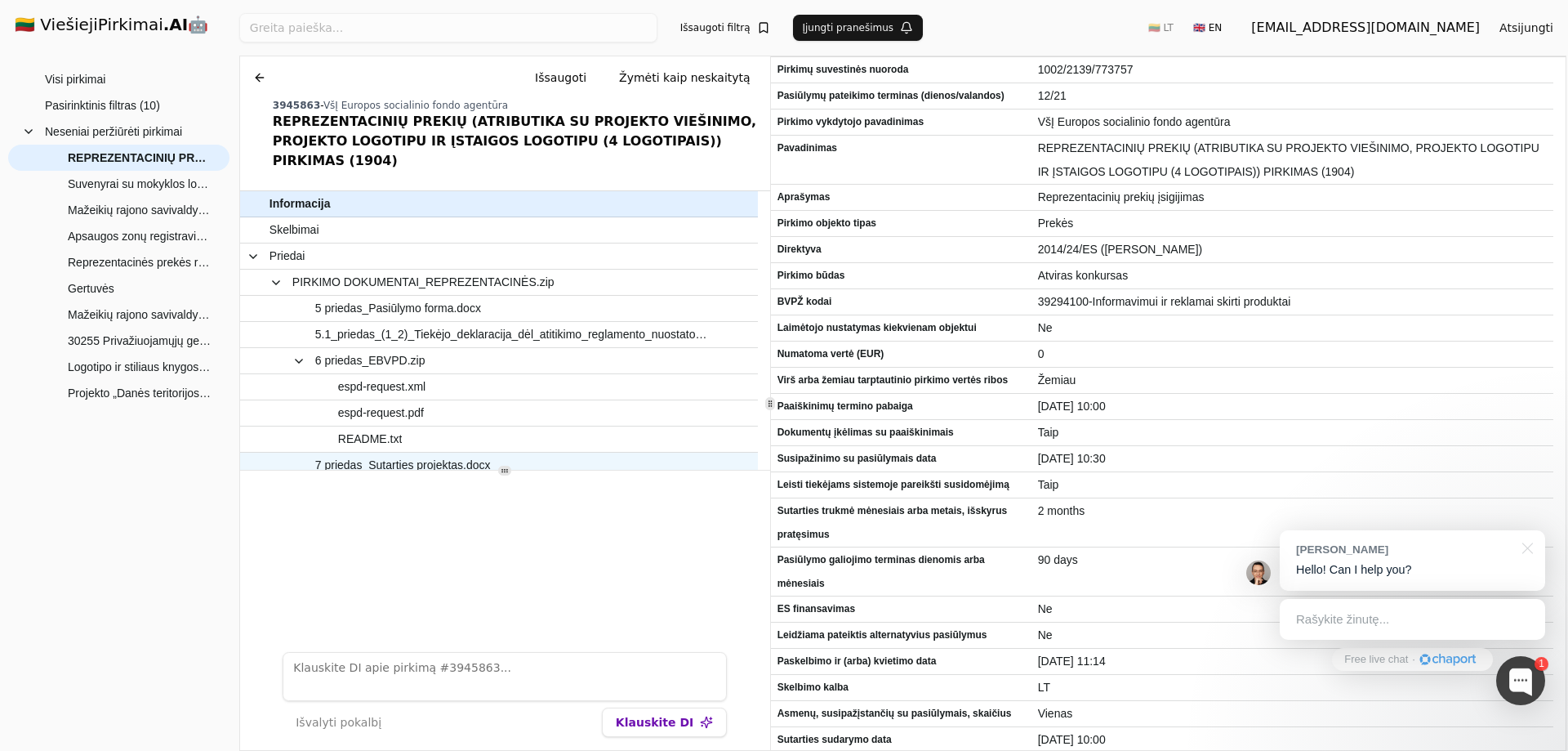
click at [427, 453] on span "7 priedas_Sutarties projektas.docx" at bounding box center [403, 465] width 175 height 24
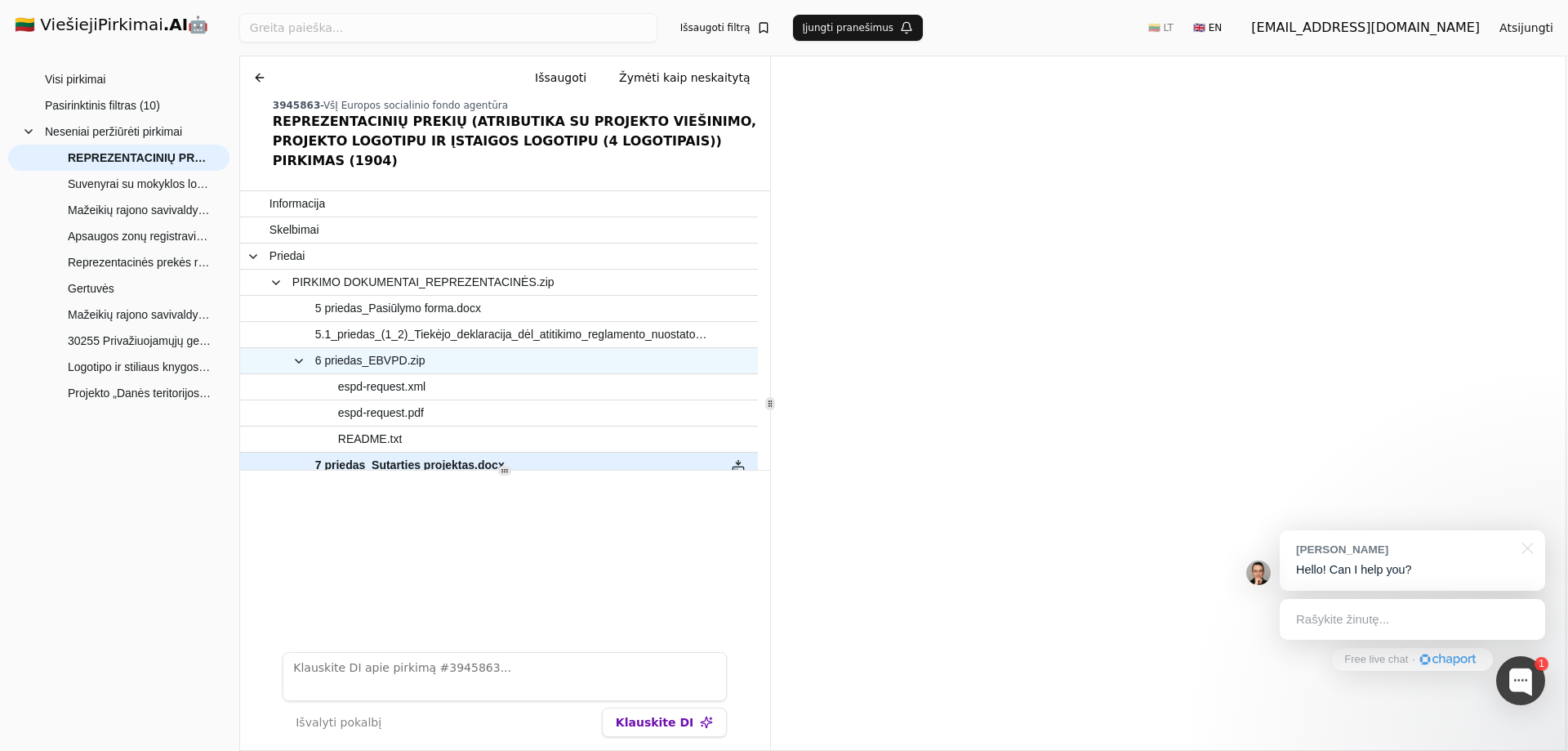
click at [390, 349] on span "6 priedas_EBVPD.zip" at bounding box center [370, 360] width 110 height 24
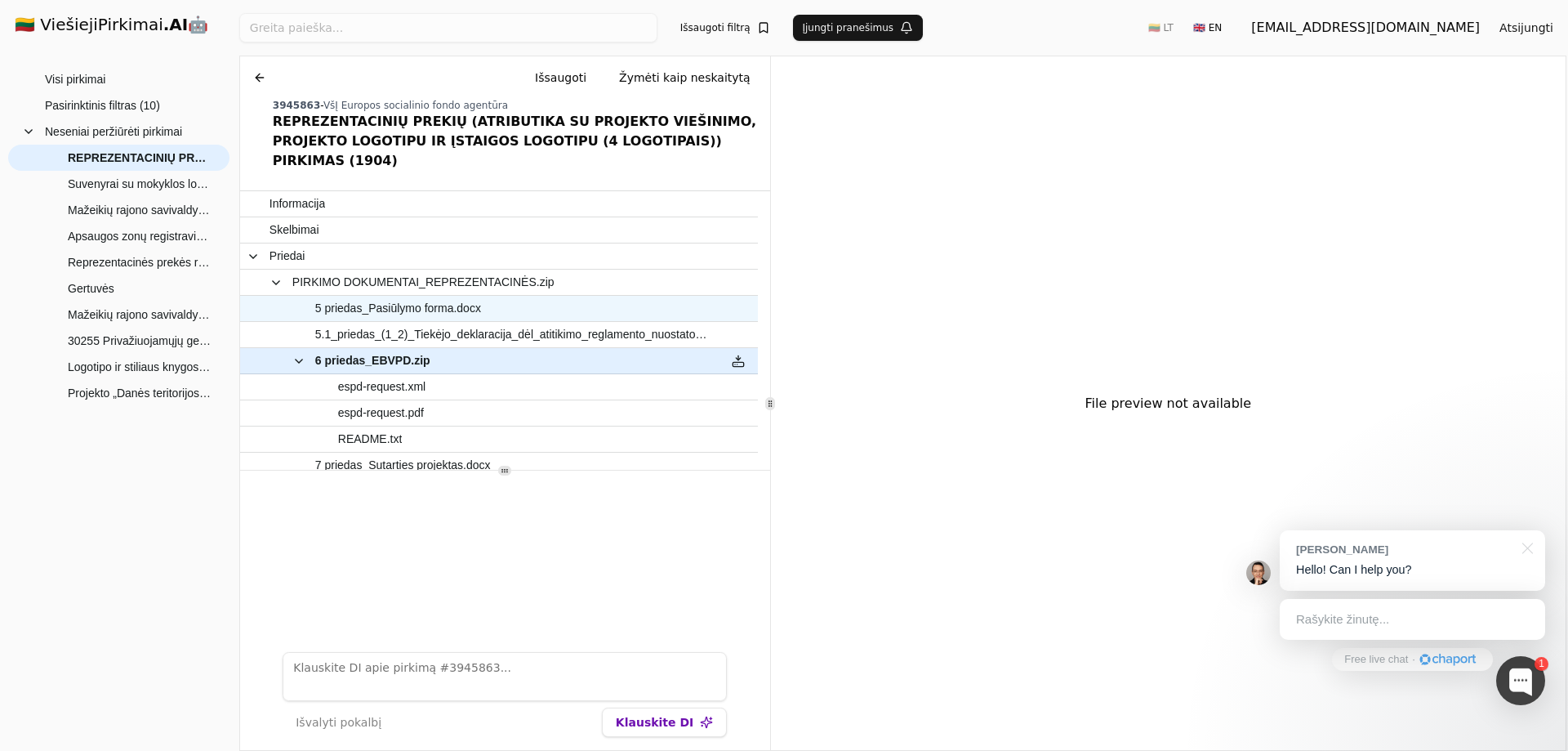
click at [421, 297] on span "5 priedas_Pasiūlymo forma.docx" at bounding box center [399, 308] width 166 height 24
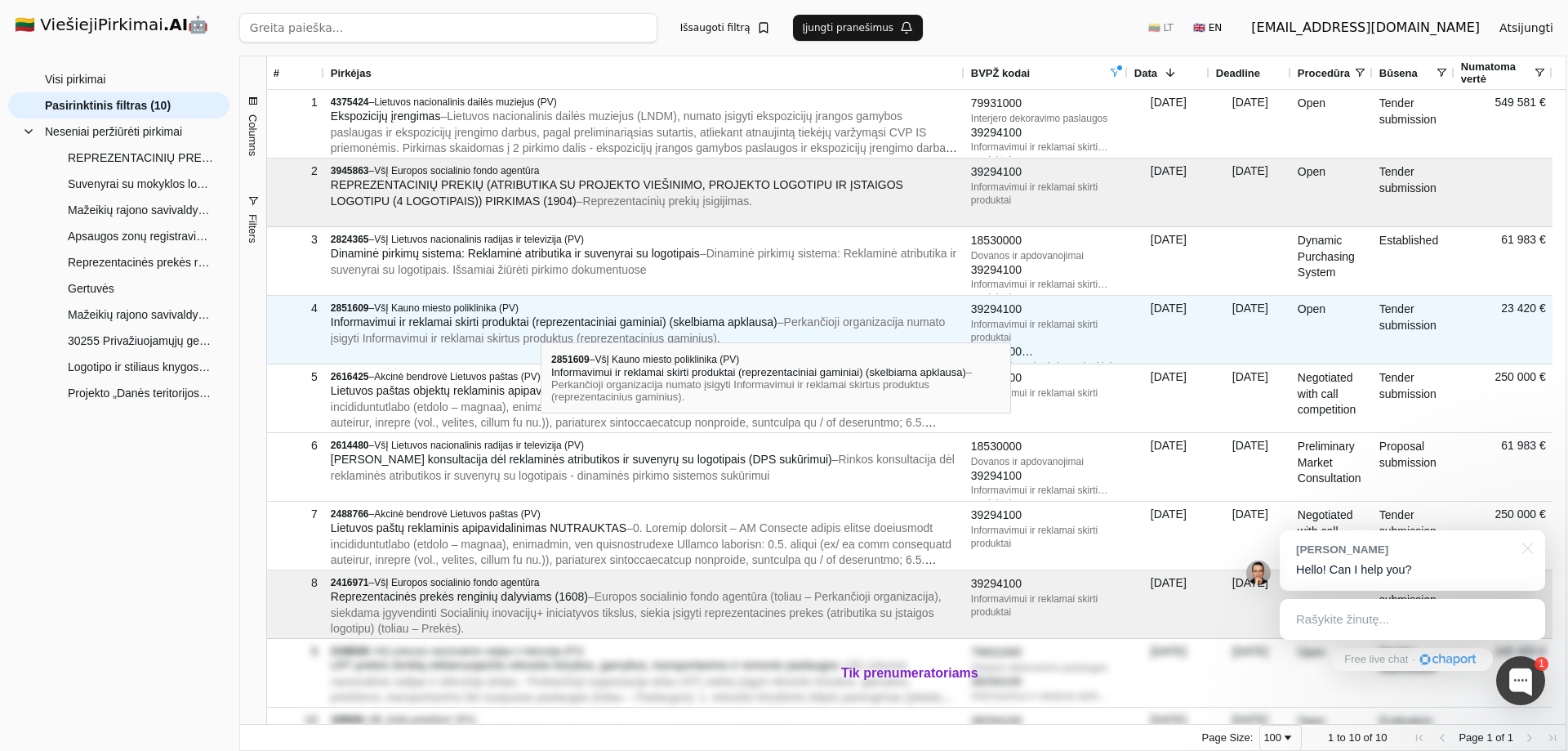
click at [541, 328] on span "Informavimui ir reklamai skirti produktai (reprezentaciniai gaminiai) (skelbiam…" at bounding box center [554, 322] width 447 height 13
